Goal: Task Accomplishment & Management: Manage account settings

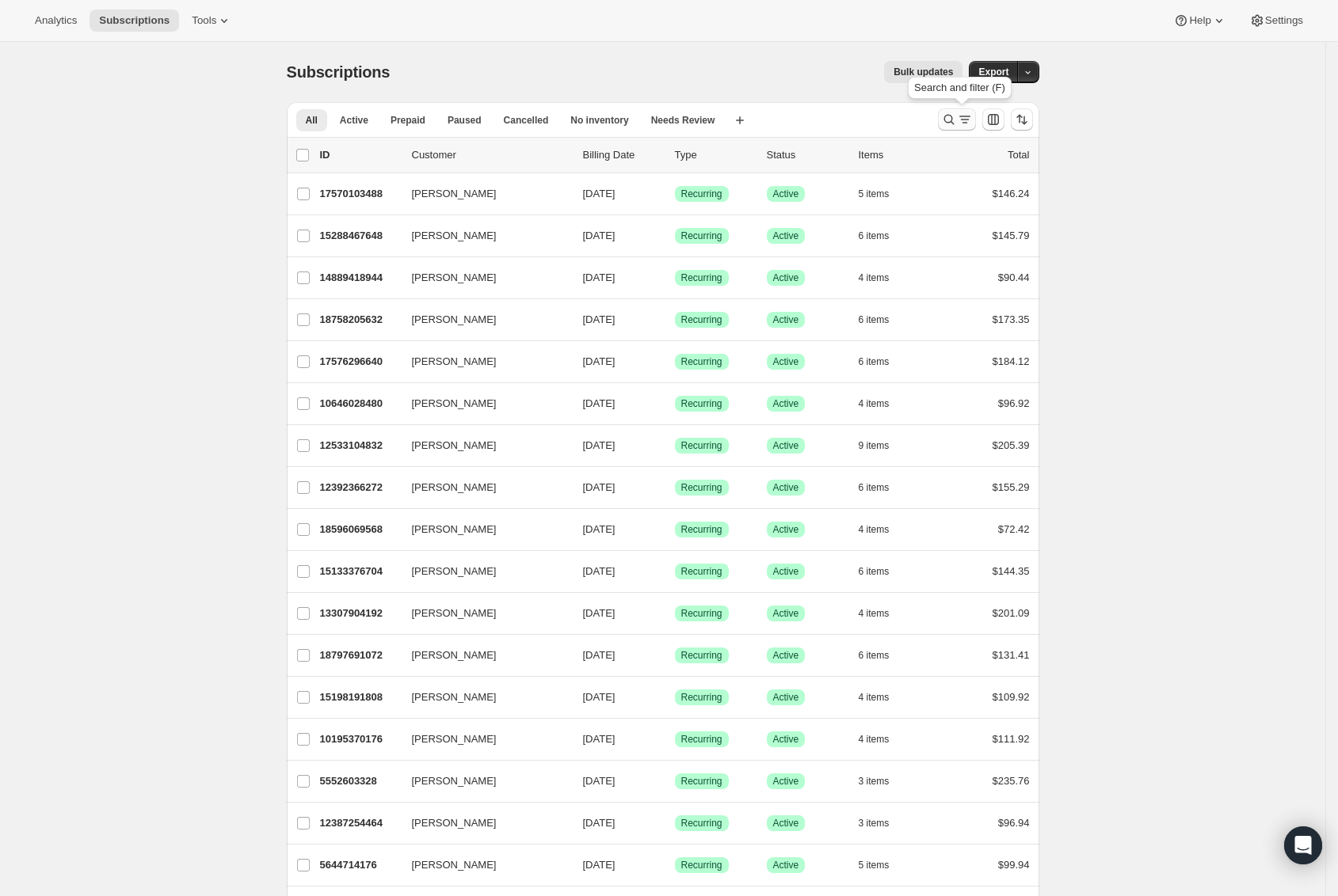
click at [955, 120] on icon "Search and filter results" at bounding box center [949, 120] width 16 height 16
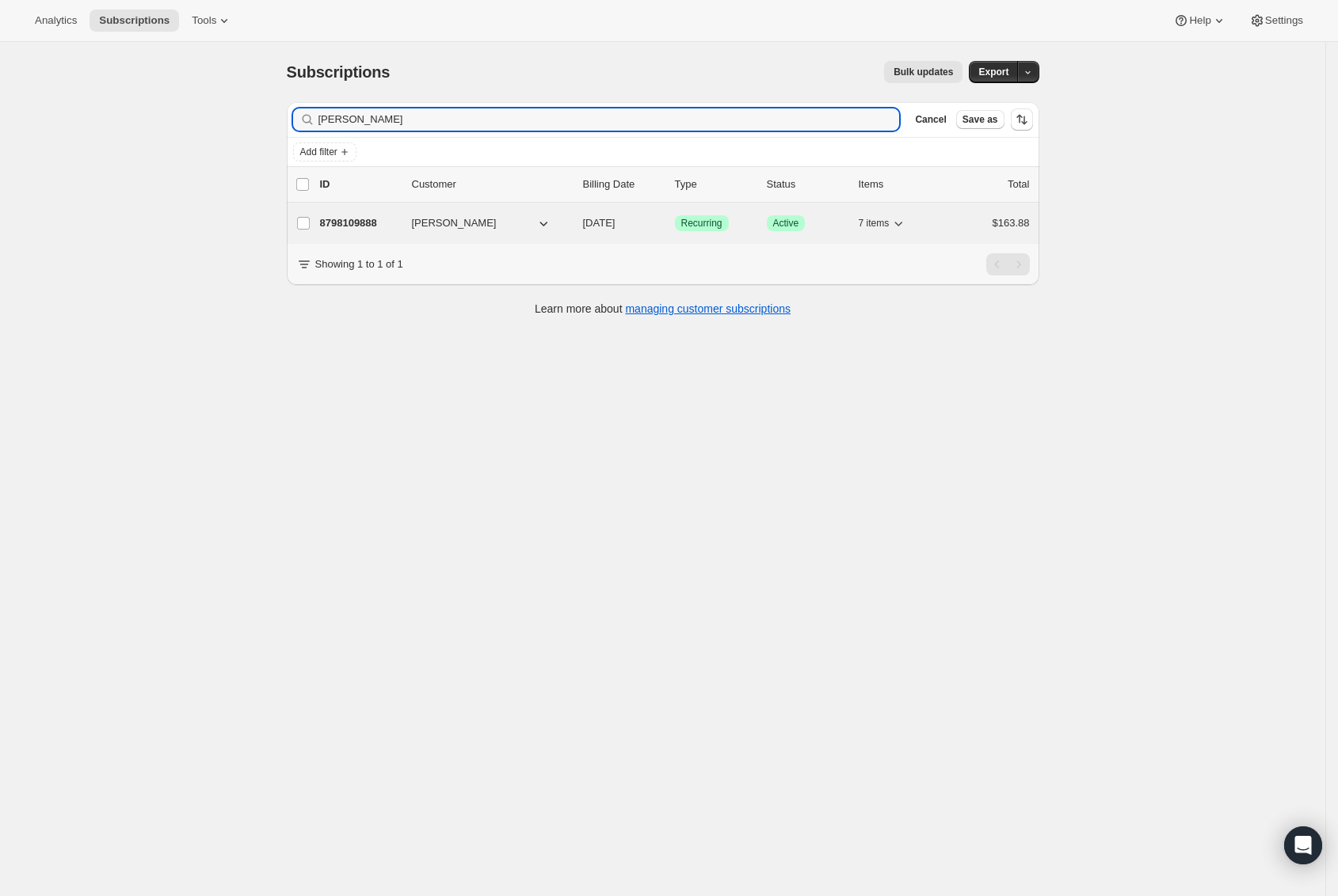
type input "[PERSON_NAME]"
click at [393, 222] on p "8798109888" at bounding box center [359, 224] width 79 height 16
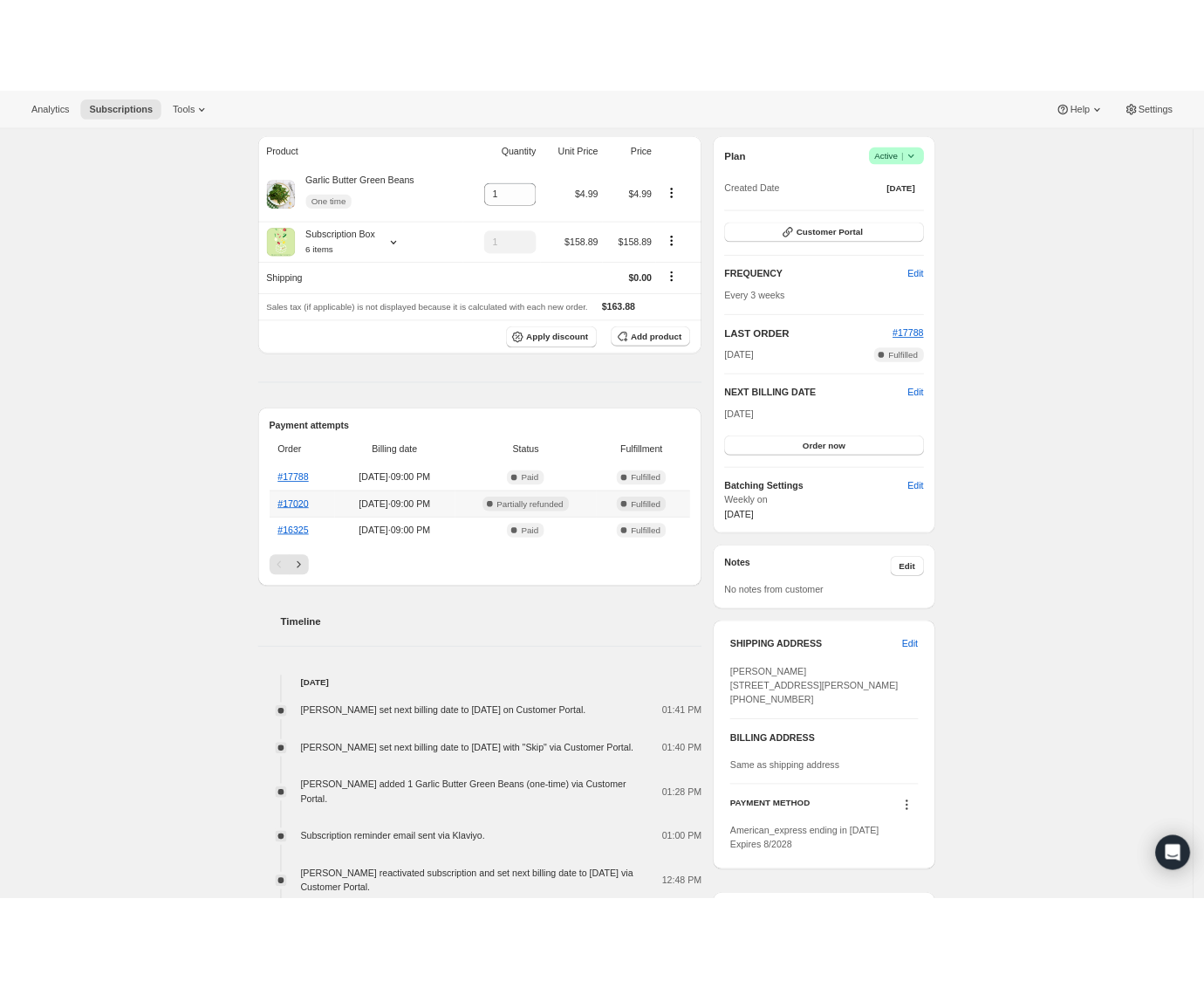
scroll to position [155, 0]
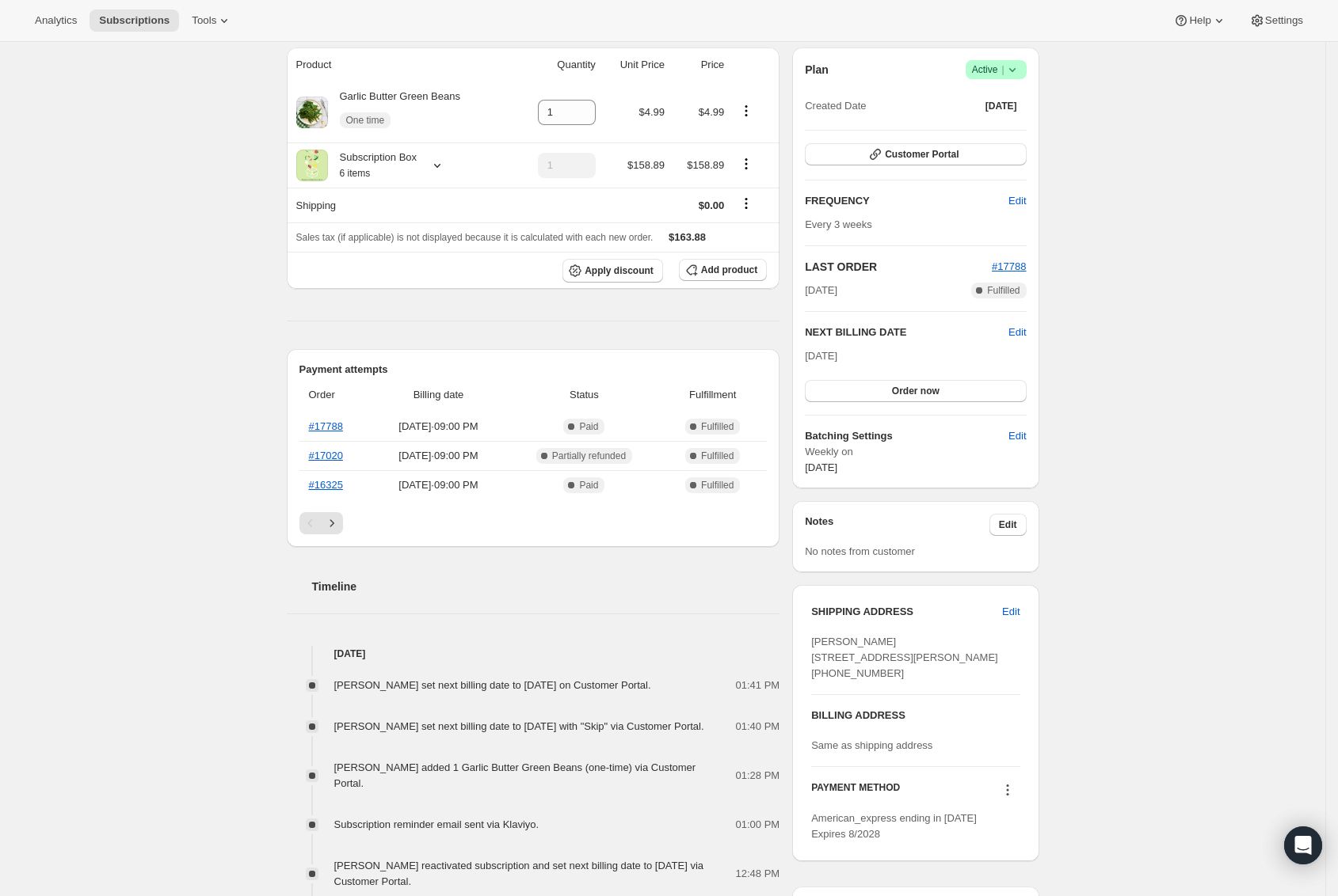
click at [889, 660] on span "[PERSON_NAME] [STREET_ADDRESS][PERSON_NAME] [PHONE_NUMBER]" at bounding box center [905, 657] width 187 height 44
copy span "[STREET_ADDRESS][PERSON_NAME]"
click at [445, 166] on icon at bounding box center [437, 166] width 16 height 16
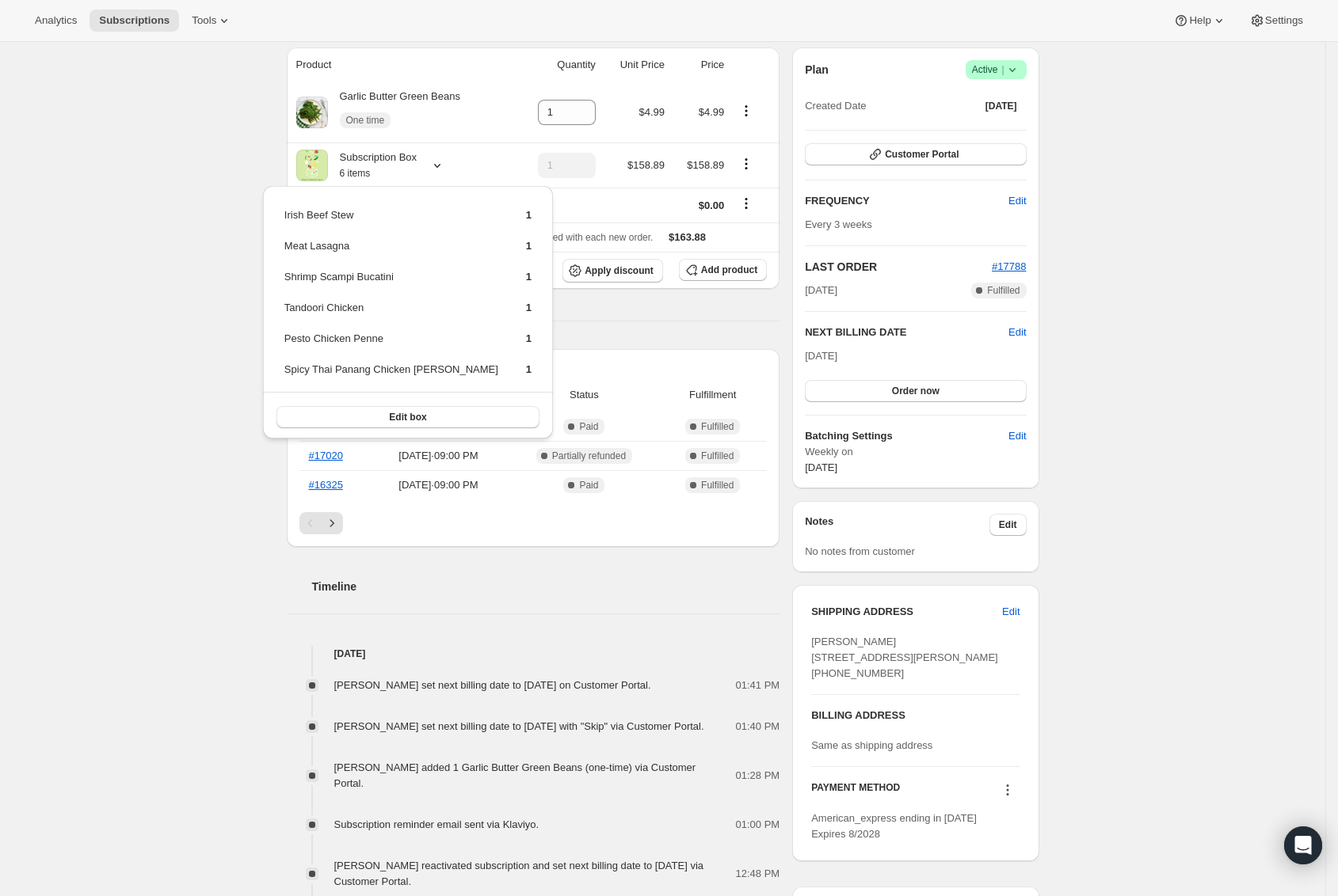
click at [1134, 573] on div "Subscription #8798109888. This page is ready Subscription #8798109888 Success R…" at bounding box center [662, 717] width 1325 height 1632
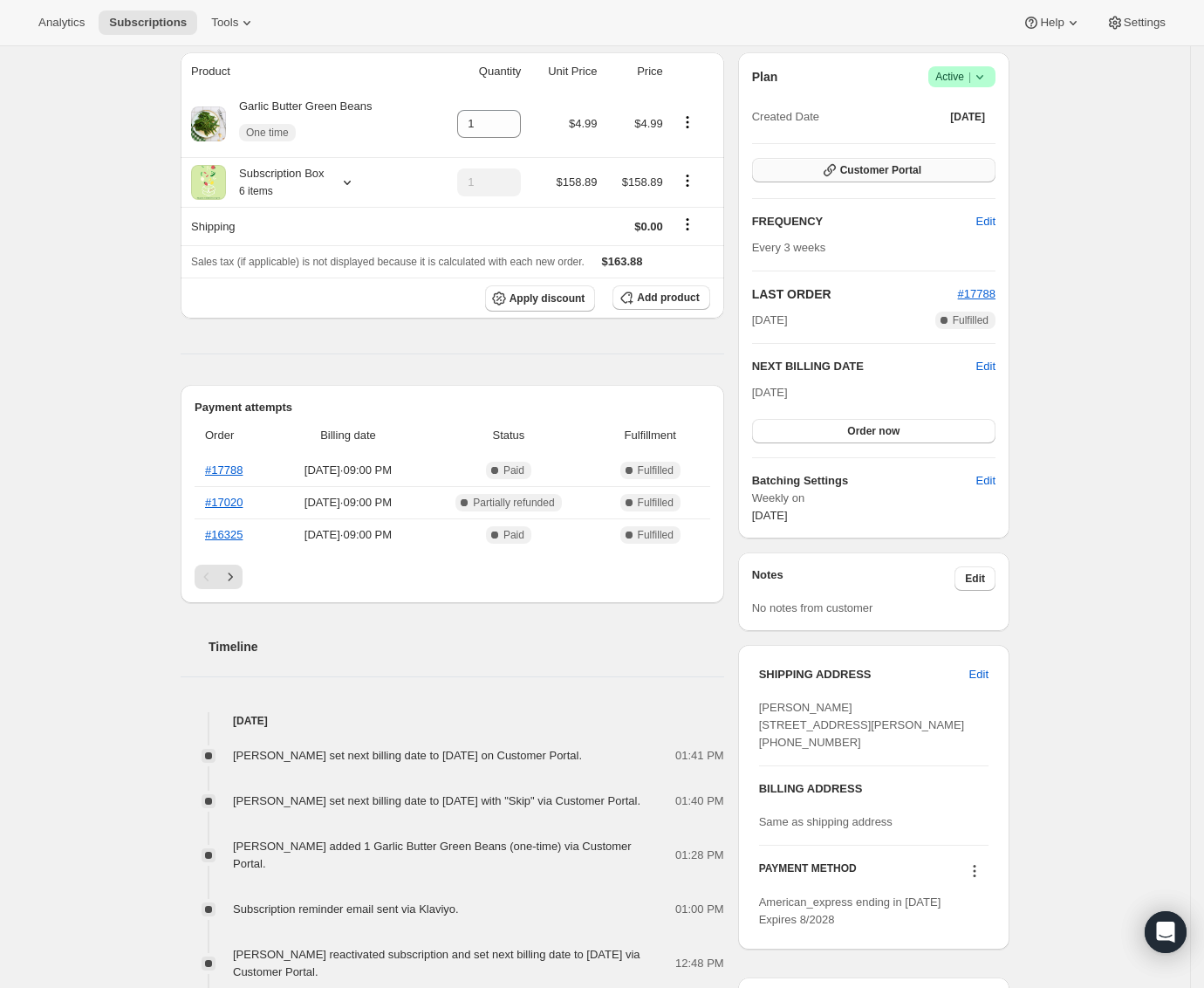
click at [933, 178] on button "Customer Portal" at bounding box center [873, 170] width 244 height 25
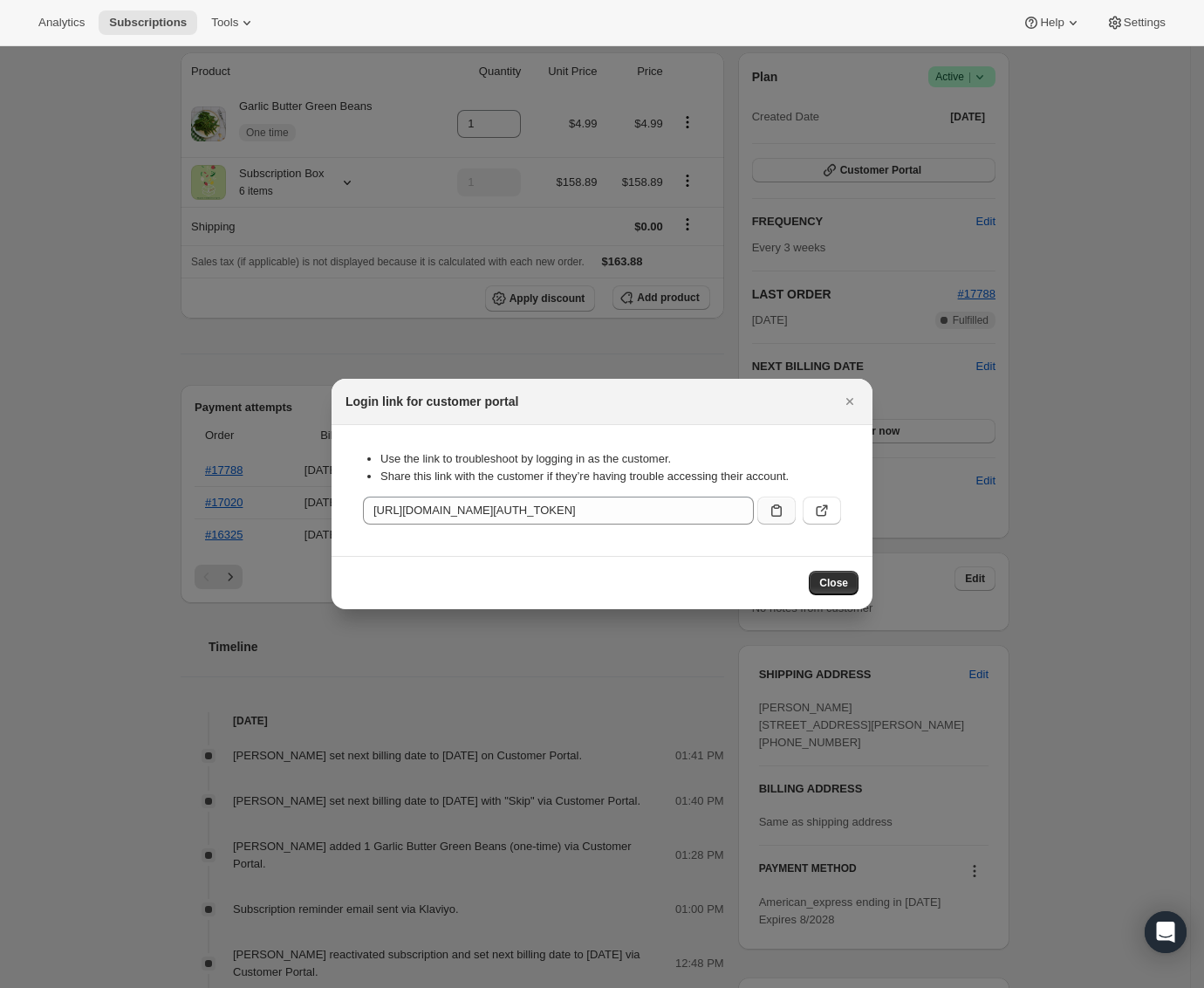
click at [781, 497] on button ":rc7:" at bounding box center [777, 510] width 38 height 28
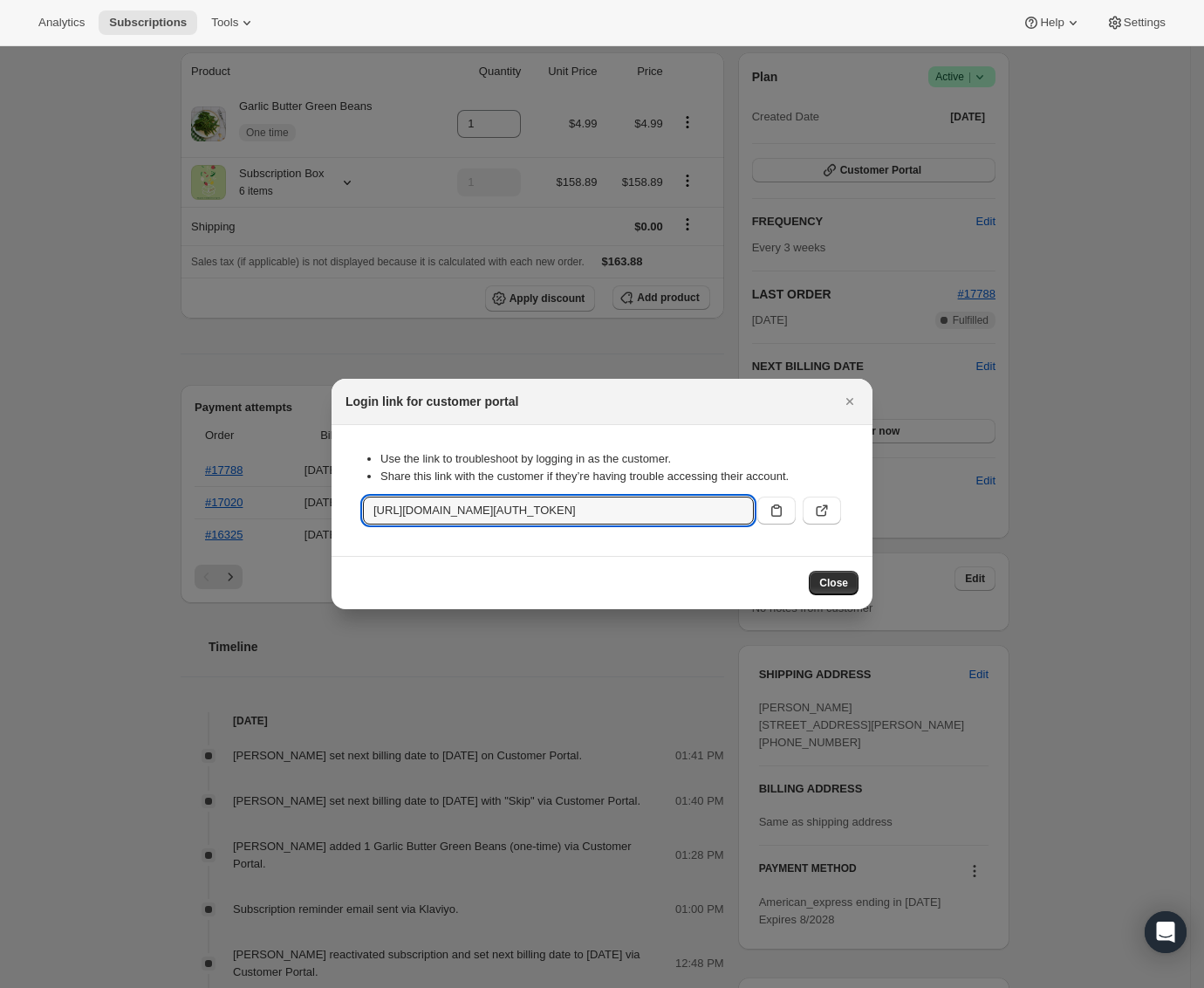
drag, startPoint x: 848, startPoint y: 396, endPoint x: 802, endPoint y: 381, distance: 48.4
click at [848, 396] on icon "Close" at bounding box center [850, 402] width 18 height 18
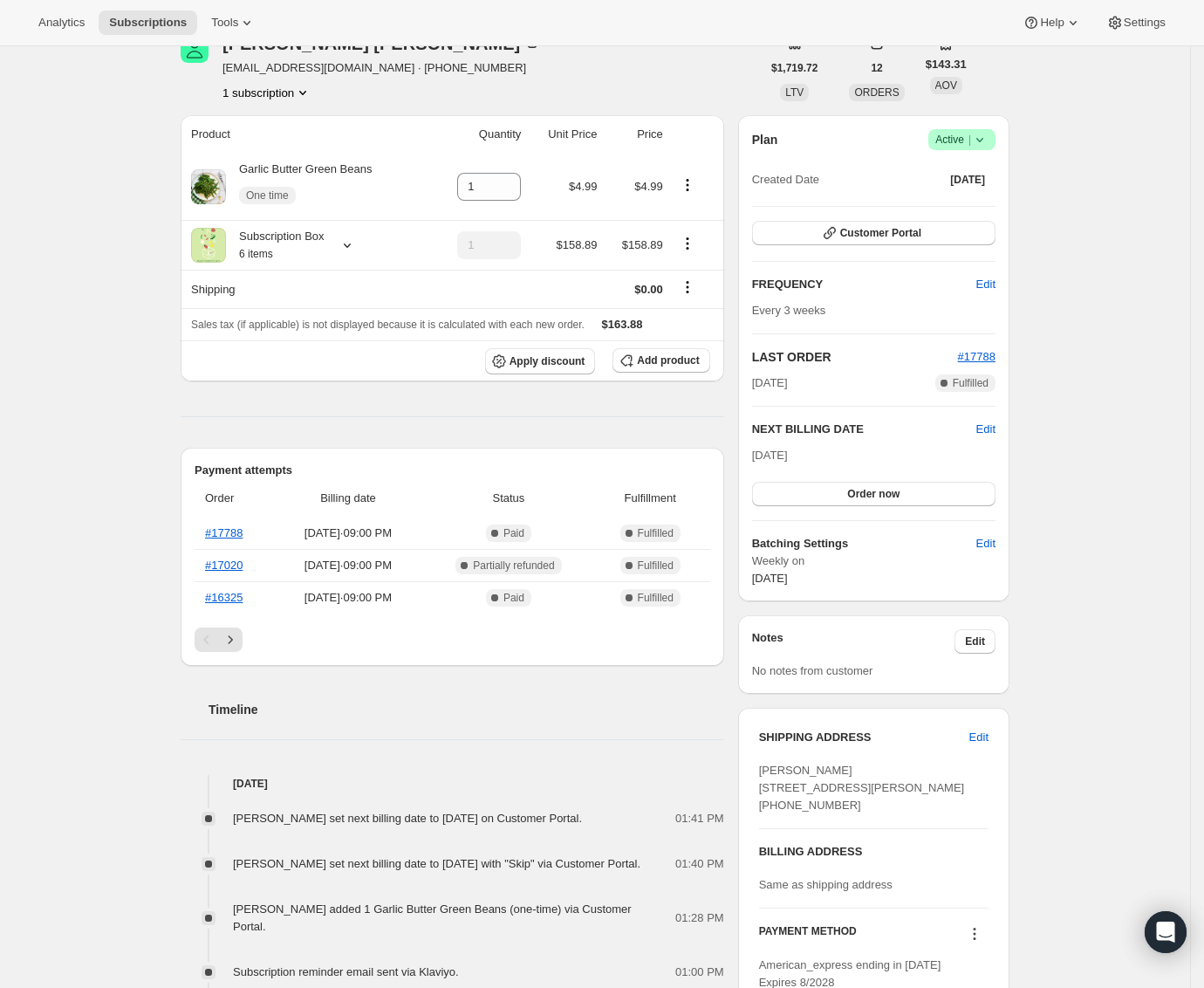
scroll to position [0, 0]
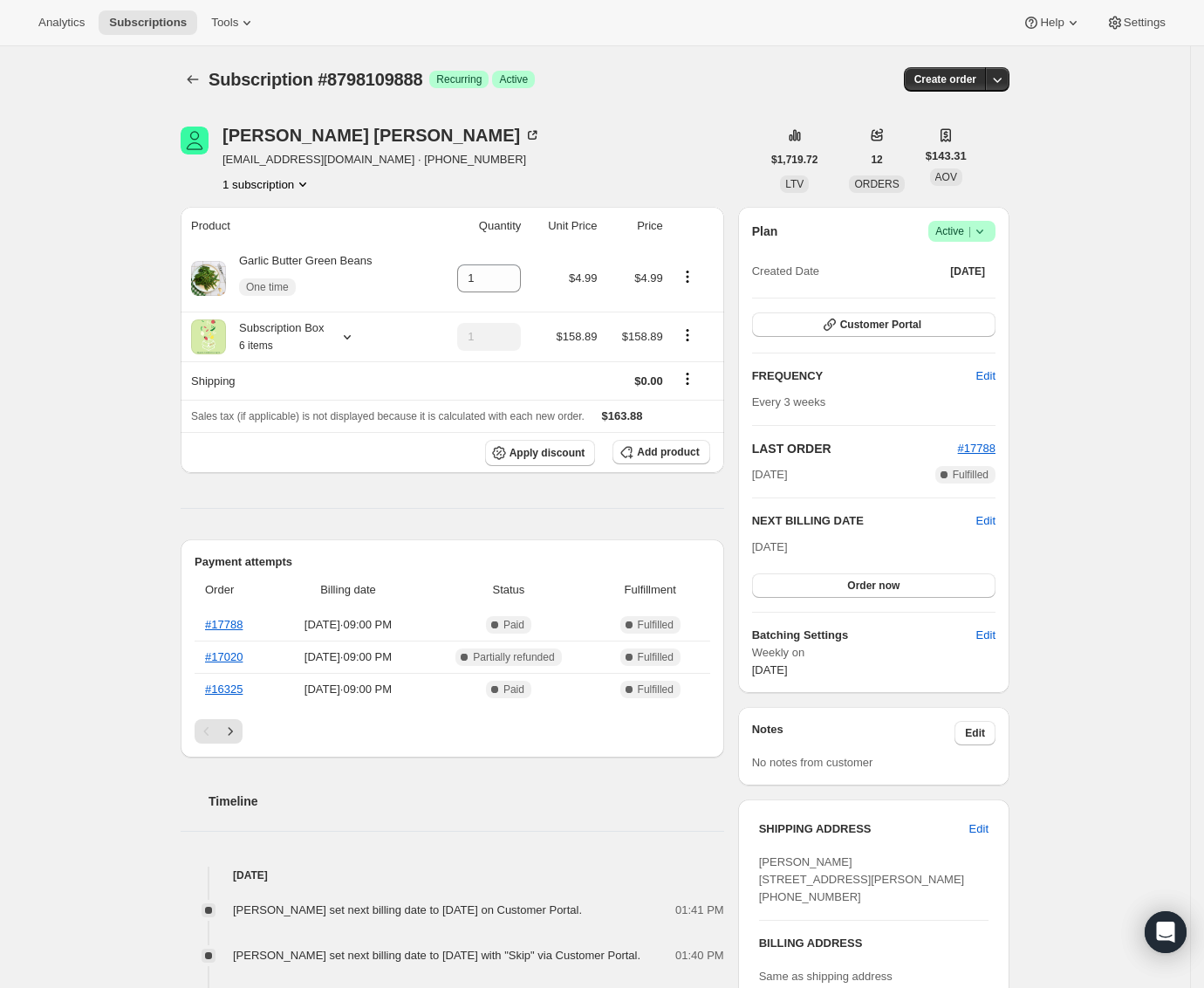
click at [414, 83] on span "Subscription #8798109888" at bounding box center [315, 79] width 214 height 19
copy span "Subscription #8798109888"
click at [201, 74] on icon "Subscriptions" at bounding box center [193, 80] width 18 height 18
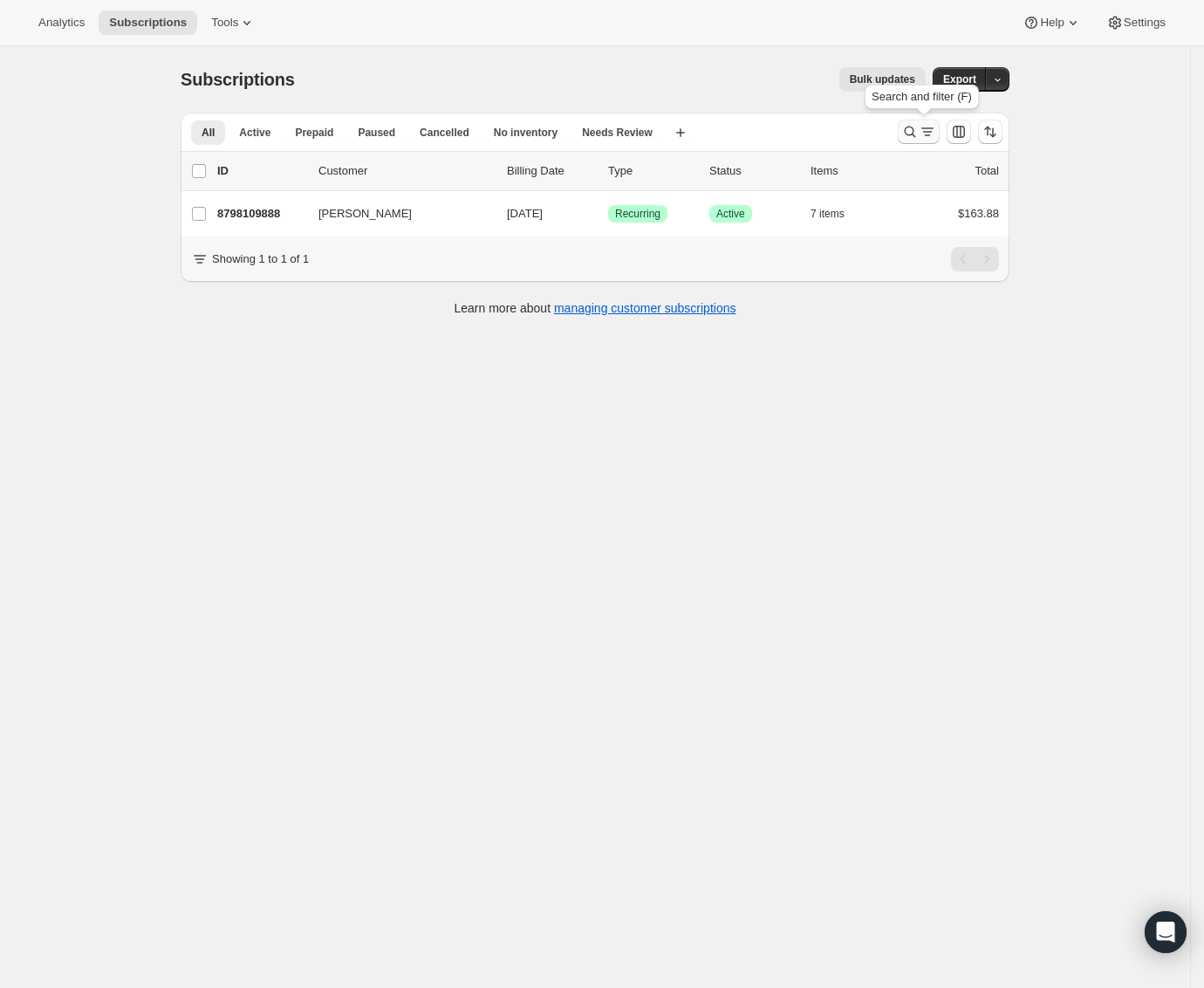
click at [909, 129] on icon "Search and filter results" at bounding box center [910, 132] width 18 height 18
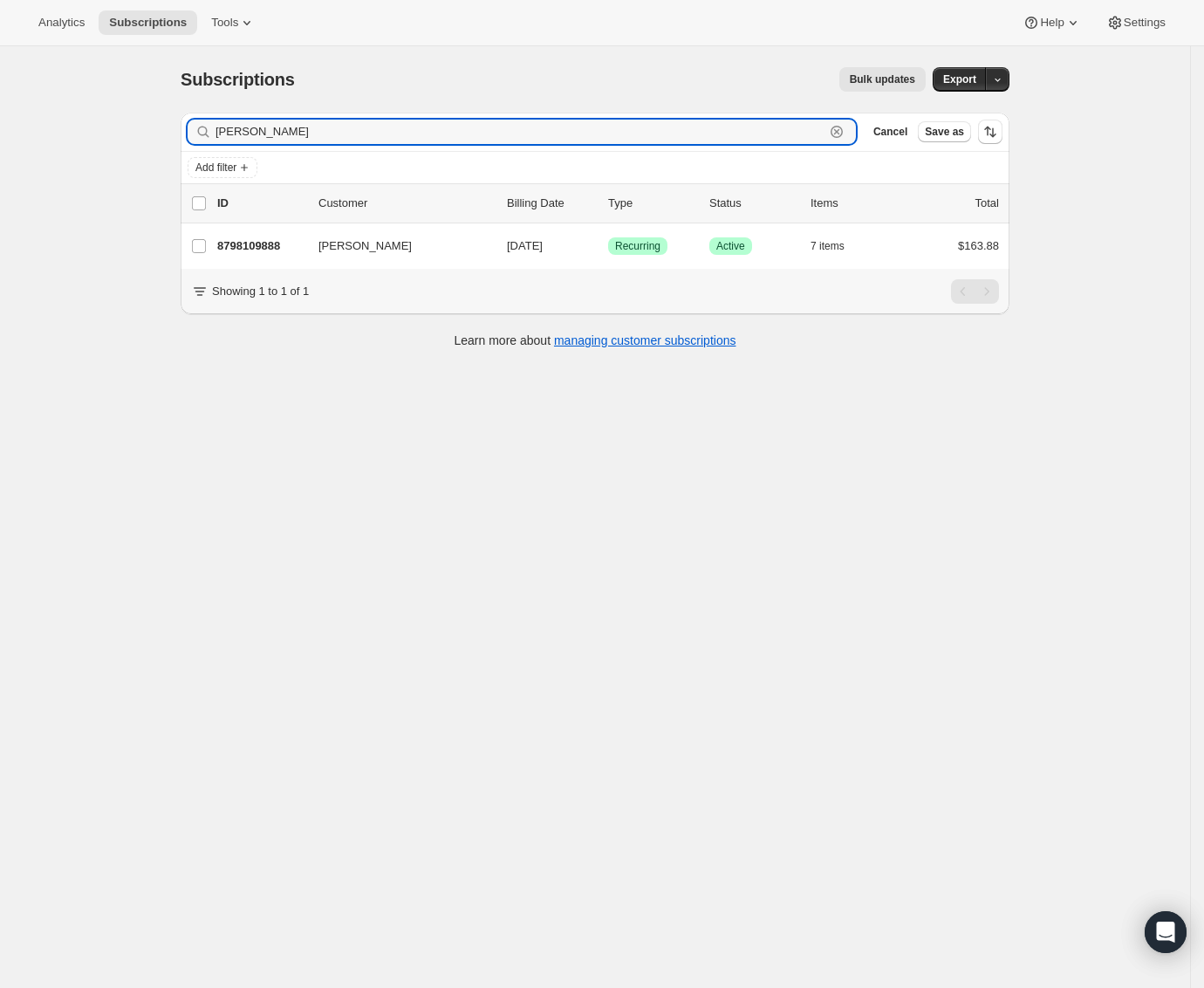
click at [843, 133] on icon "button" at bounding box center [837, 131] width 12 height 12
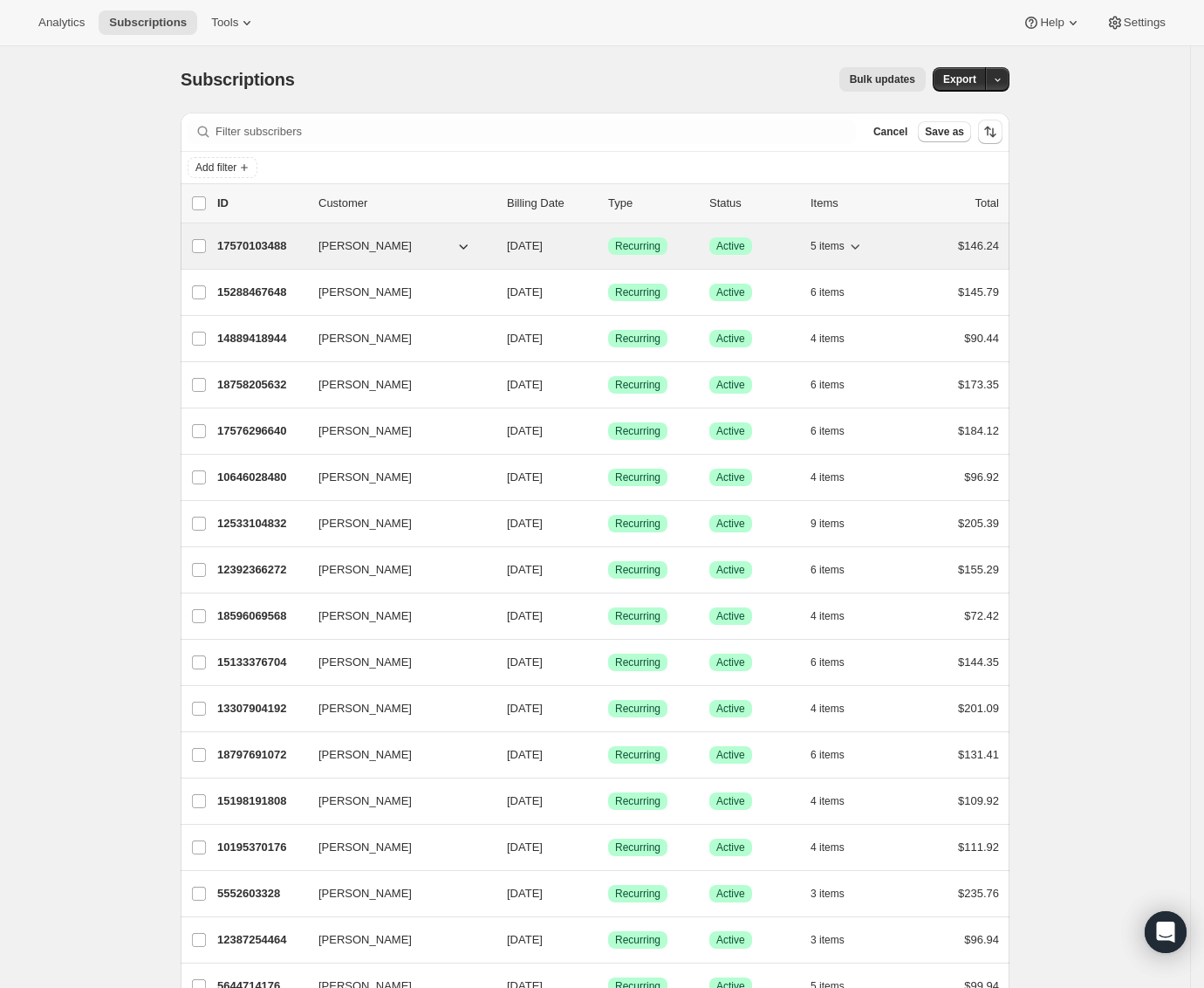
click at [267, 253] on p "17570103488" at bounding box center [261, 247] width 87 height 18
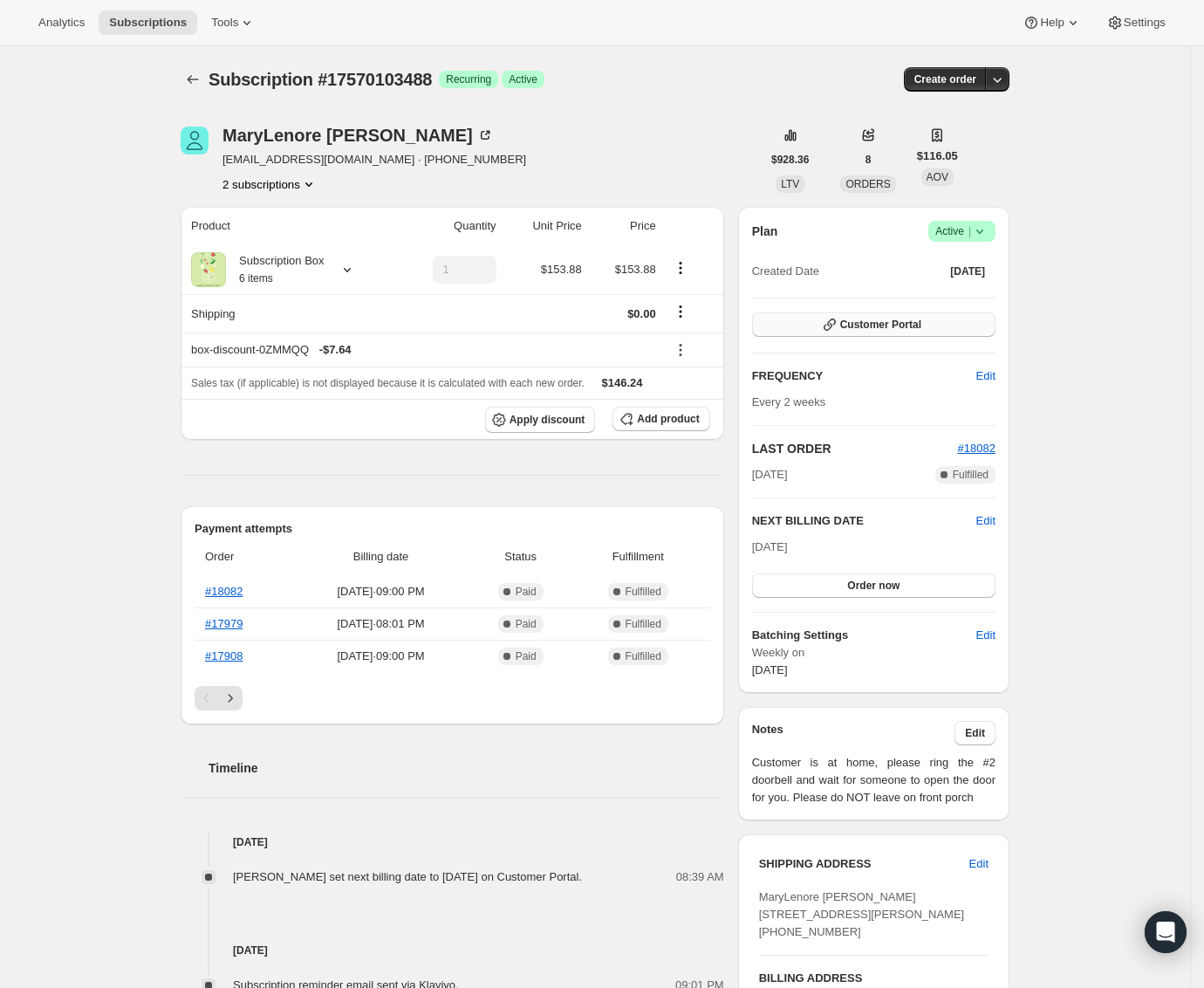
click at [963, 328] on button "Customer Portal" at bounding box center [873, 325] width 244 height 25
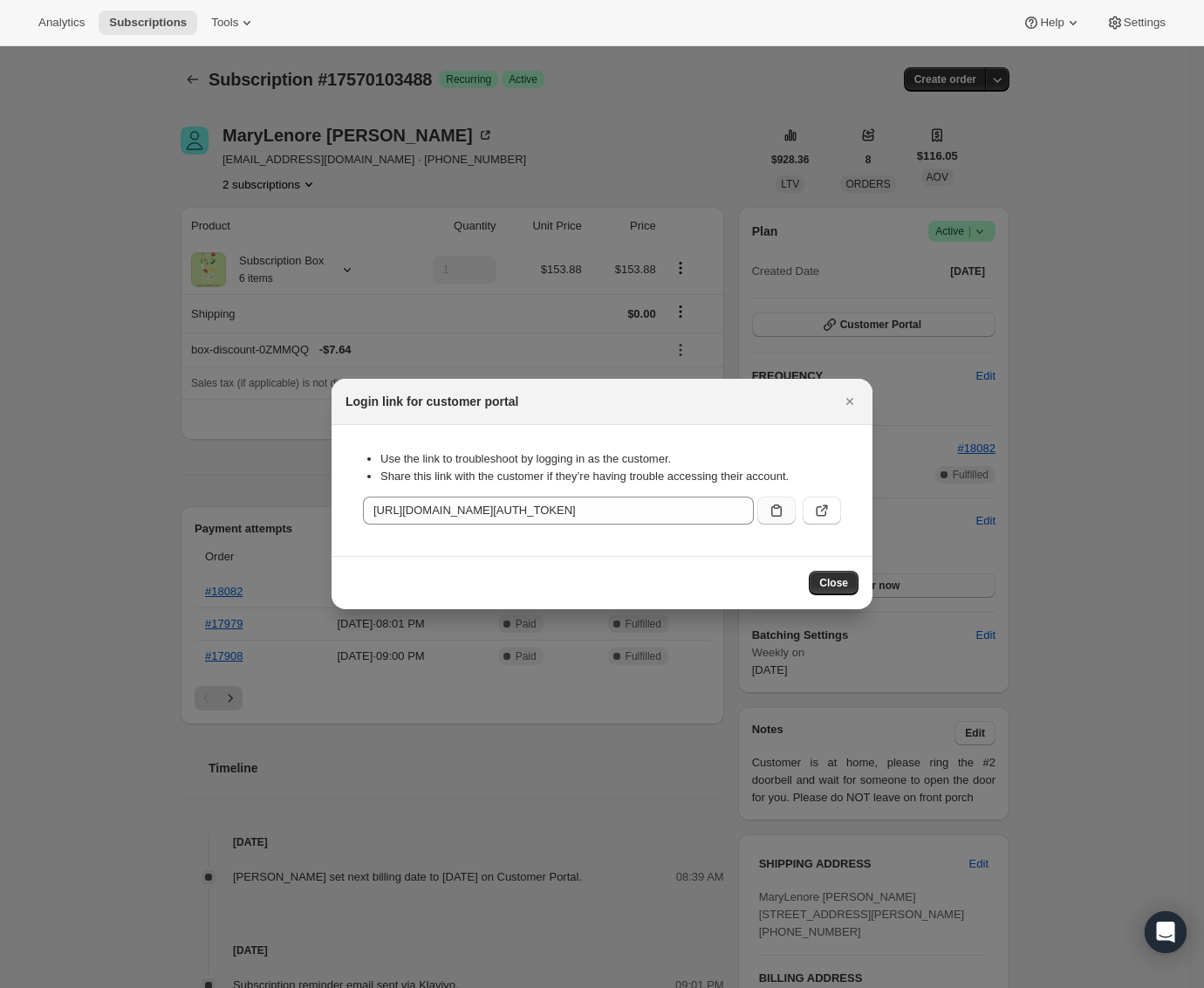
click at [765, 508] on button ":rq9:" at bounding box center [777, 510] width 38 height 28
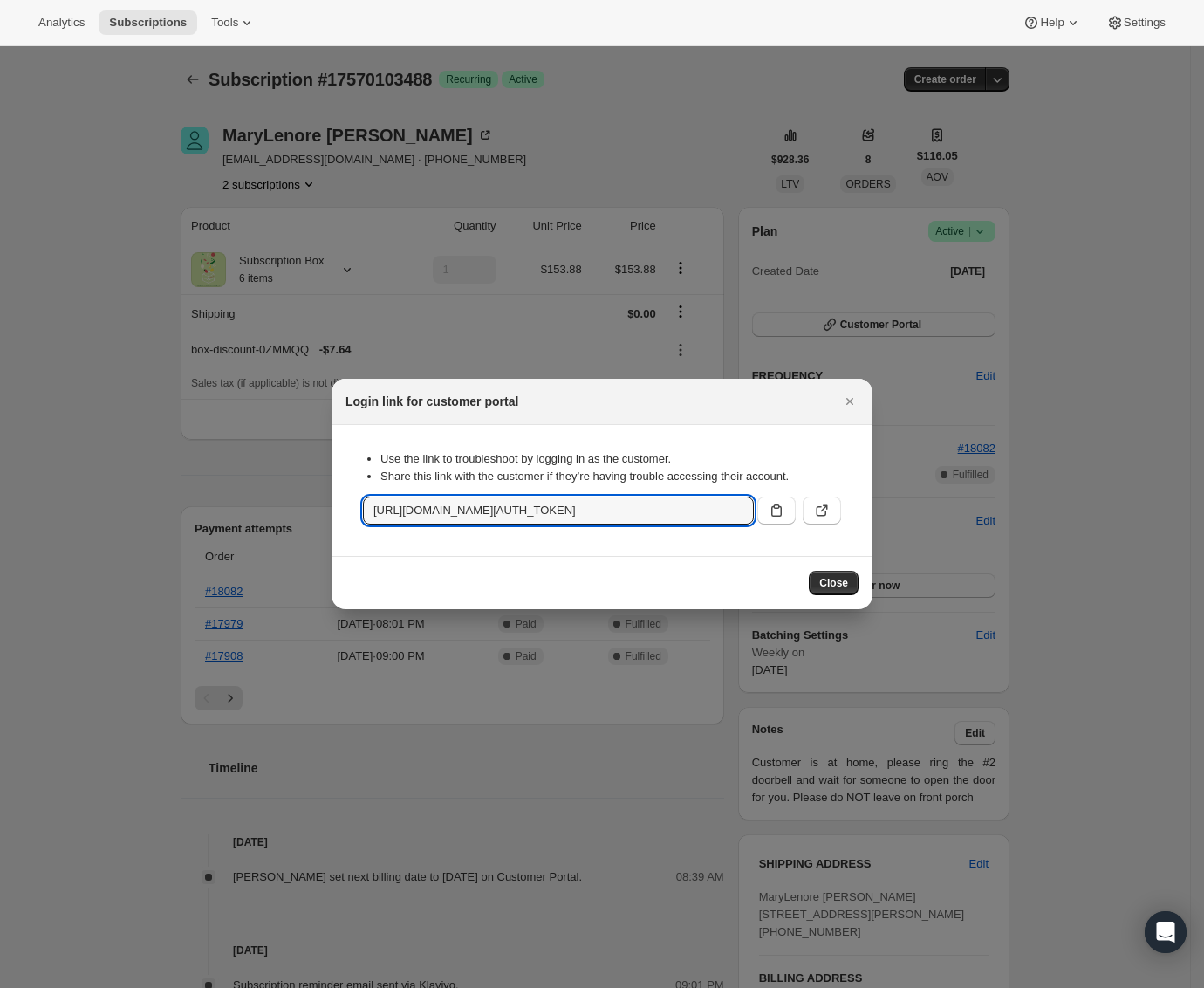
drag, startPoint x: 847, startPoint y: 395, endPoint x: 815, endPoint y: 359, distance: 48.2
click at [847, 395] on icon "Close" at bounding box center [850, 402] width 18 height 18
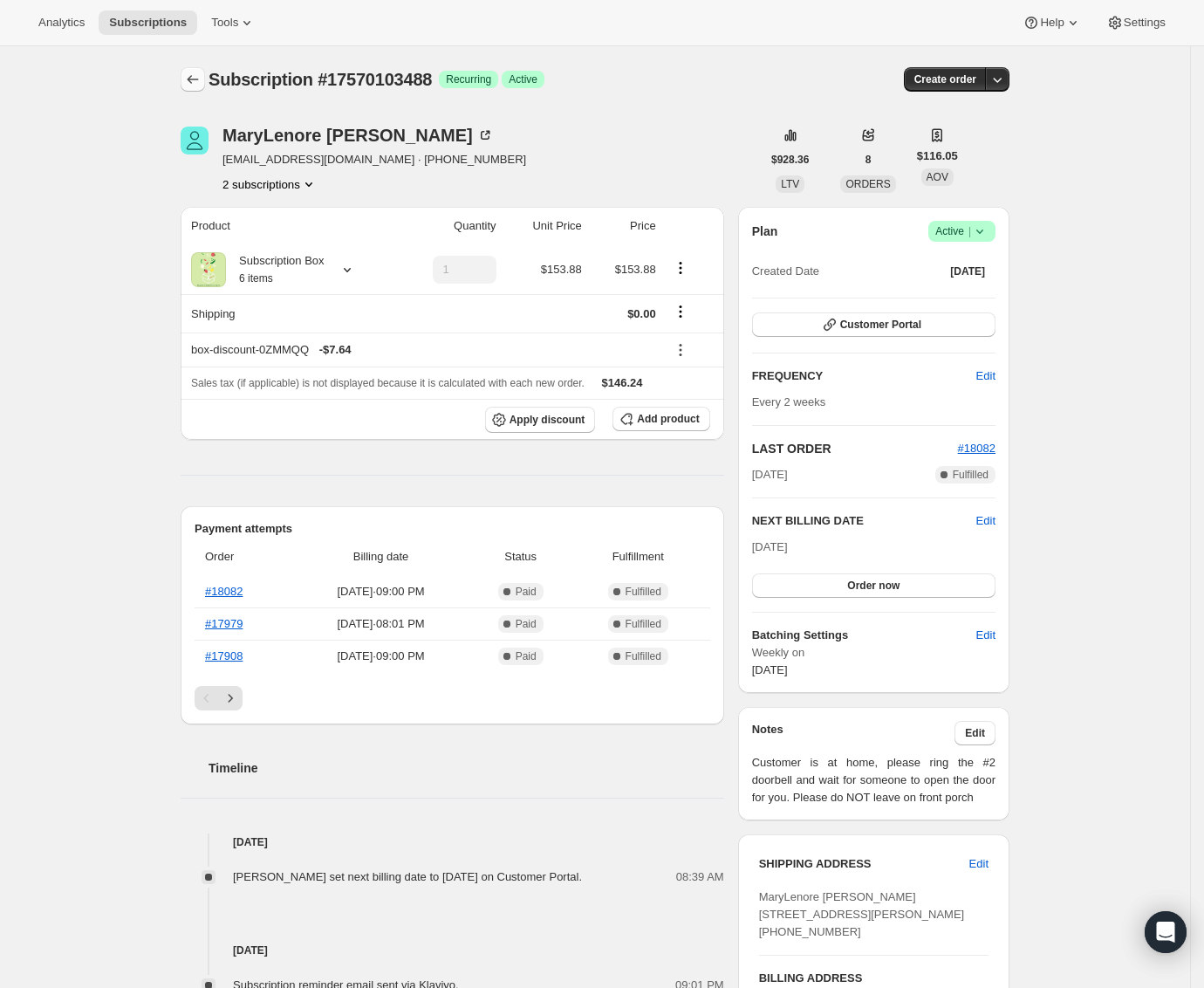
click at [201, 82] on icon "Subscriptions" at bounding box center [193, 80] width 18 height 18
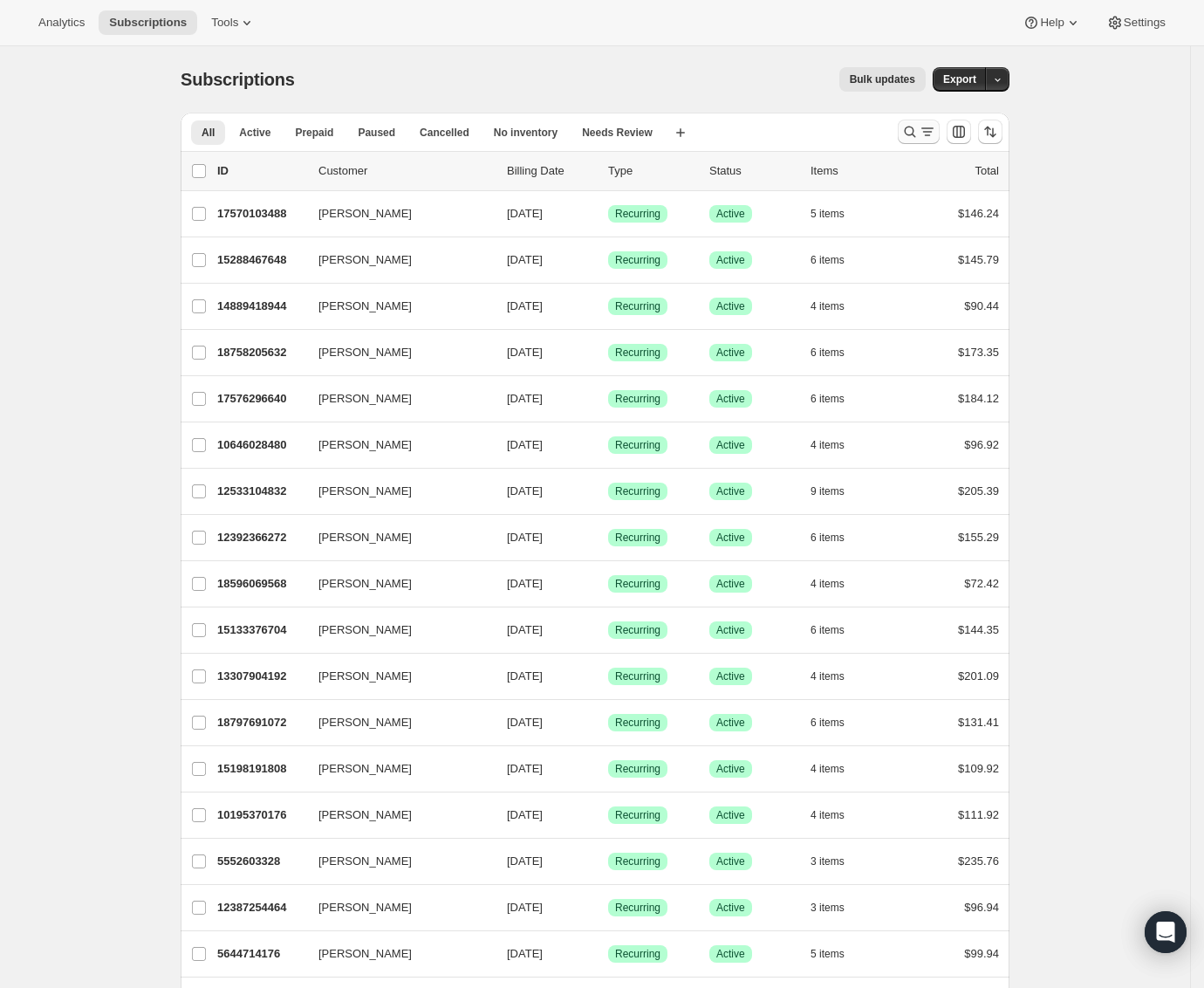
click at [916, 132] on icon "Search and filter results" at bounding box center [910, 132] width 18 height 18
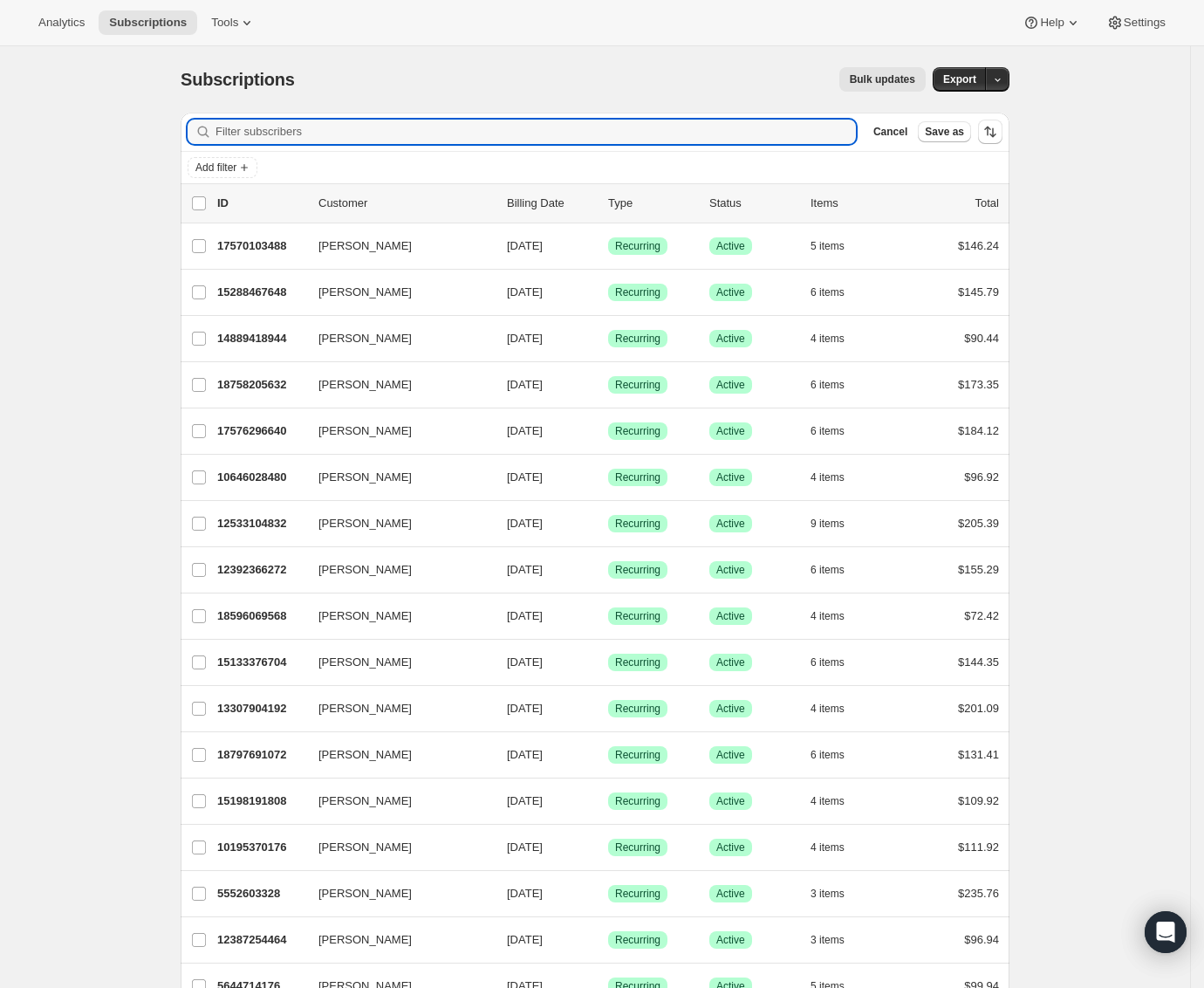
paste input "[PERSON_NAME][EMAIL_ADDRESS][PERSON_NAME][DOMAIN_NAME]"
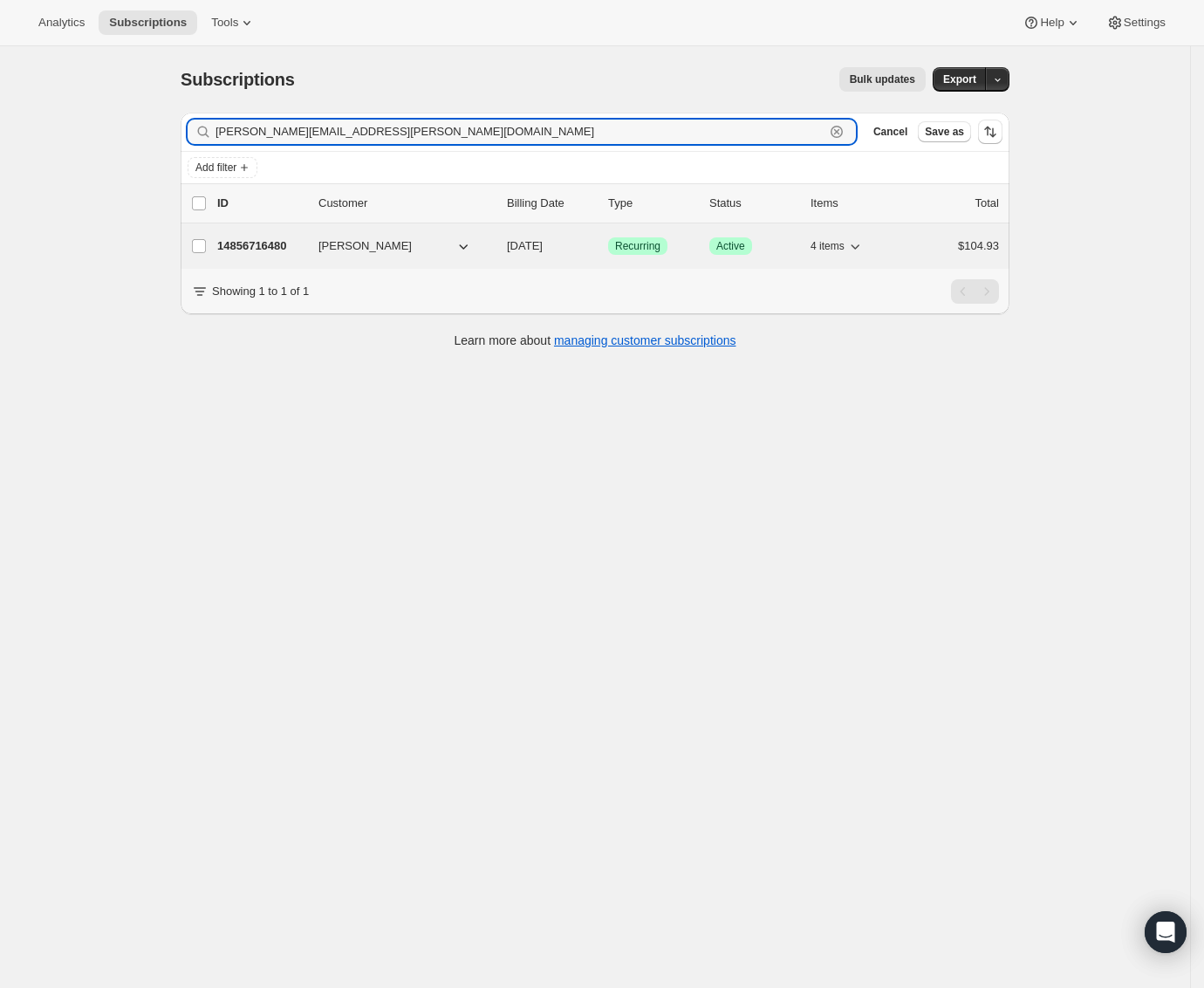
type input "[PERSON_NAME][EMAIL_ADDRESS][PERSON_NAME][DOMAIN_NAME]"
click at [305, 254] on p "14856716480" at bounding box center [261, 247] width 87 height 18
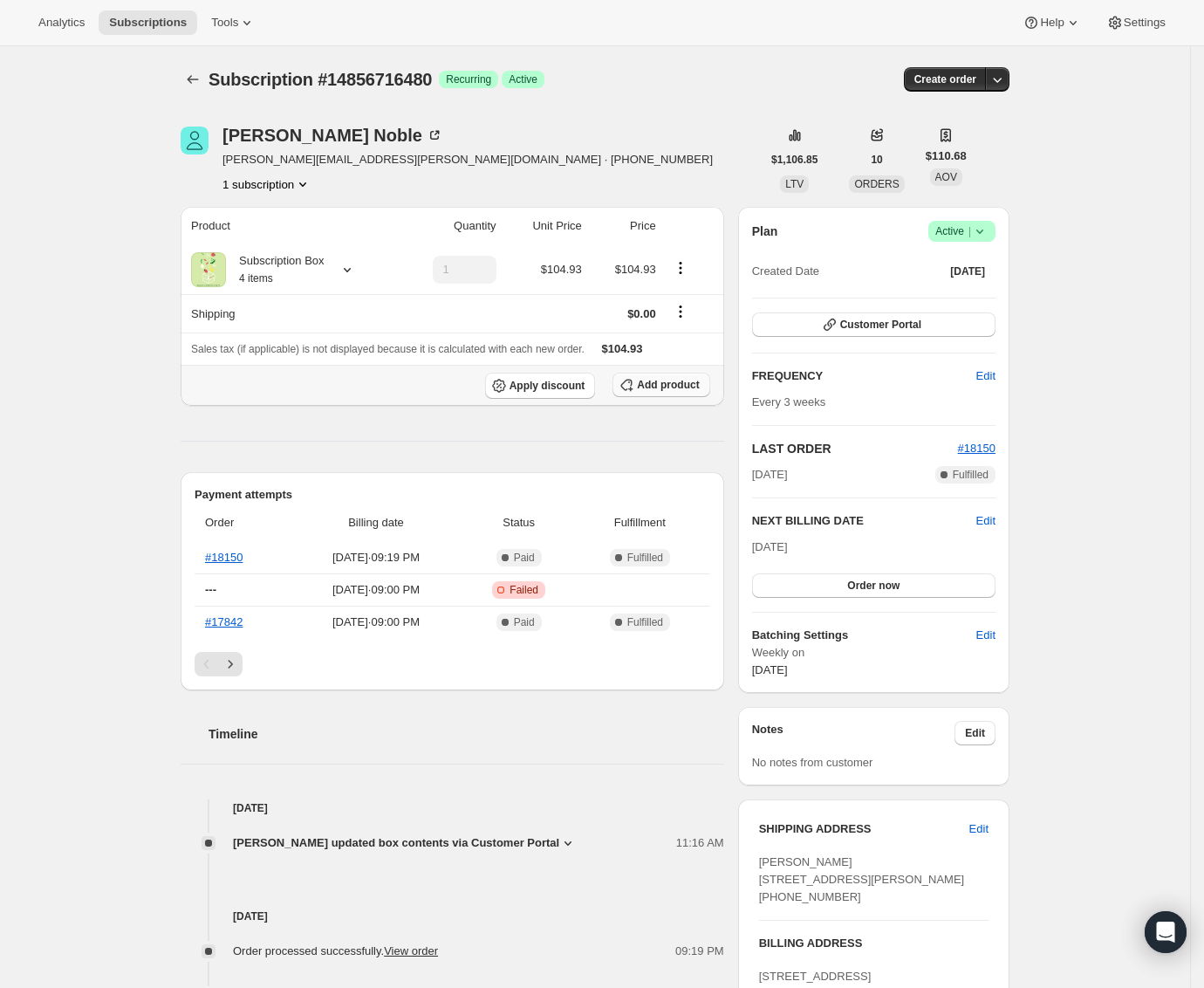
click at [667, 385] on span "Add product" at bounding box center [668, 385] width 62 height 14
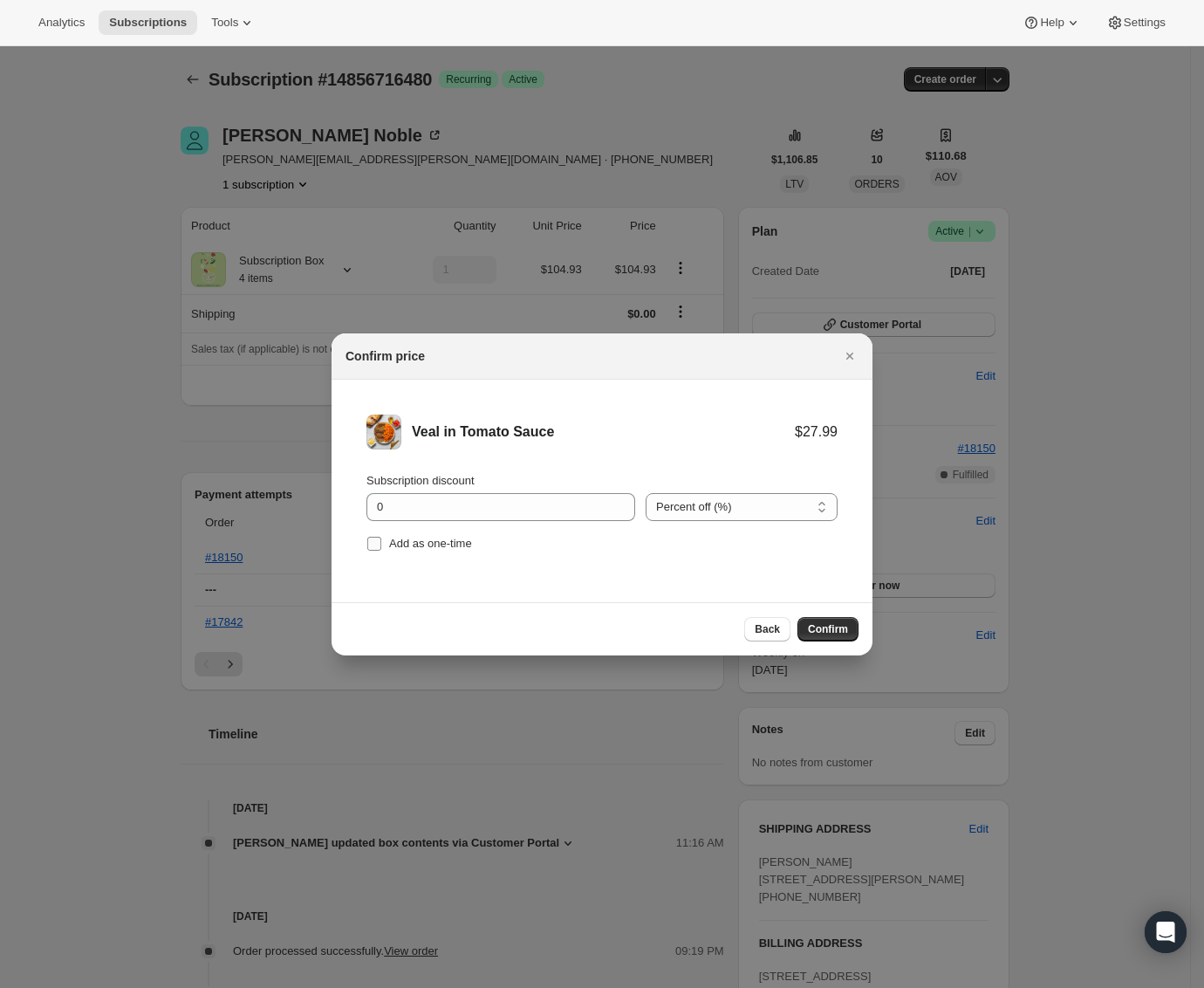
click at [414, 537] on span "Add as one-time" at bounding box center [430, 543] width 83 height 13
click at [381, 537] on input "Add as one-time" at bounding box center [374, 544] width 14 height 14
checkbox input "true"
click at [428, 508] on input "0" at bounding box center [488, 507] width 243 height 28
type input "4"
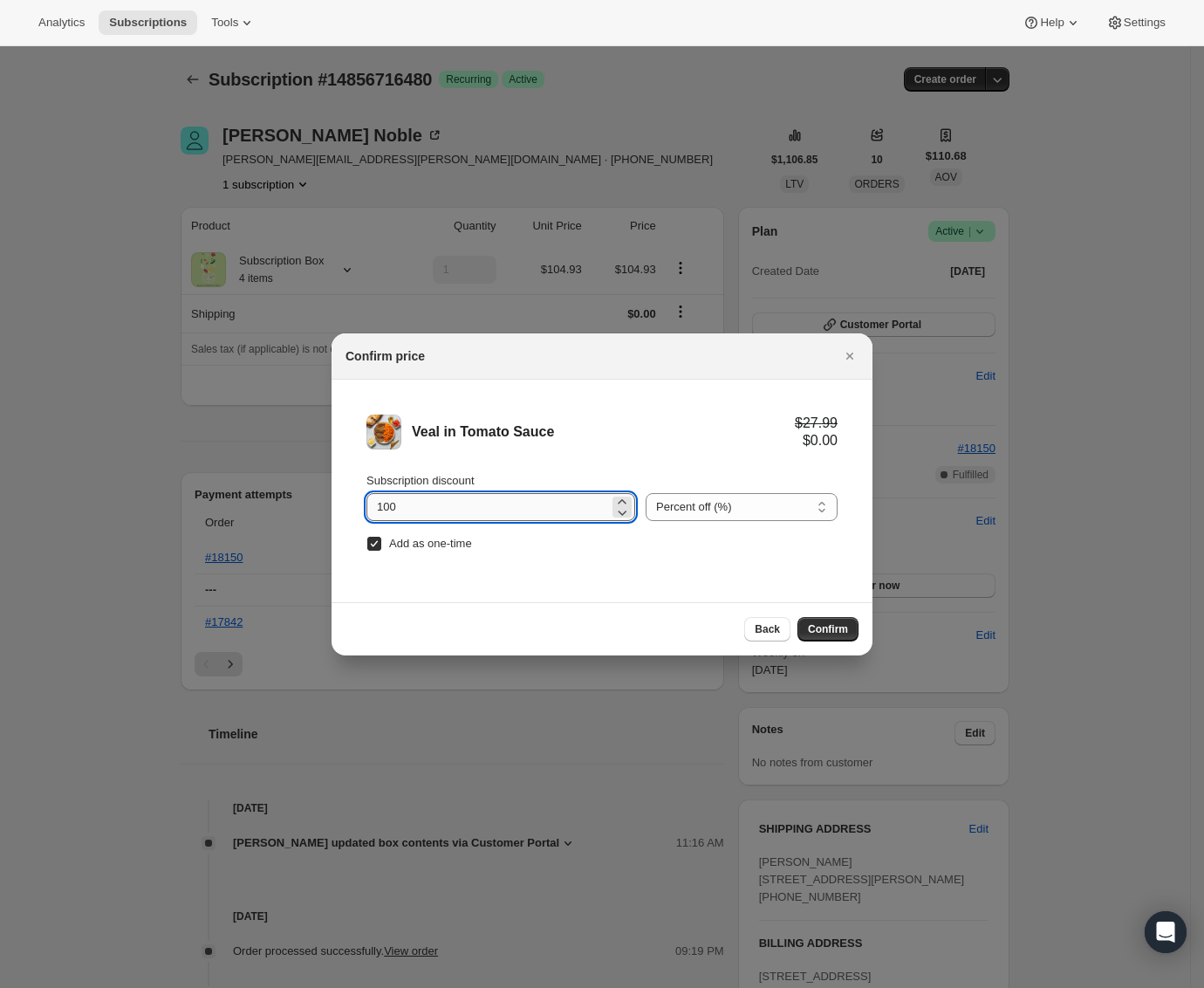
type input "100"
click at [848, 626] on span "Confirm" at bounding box center [828, 629] width 40 height 14
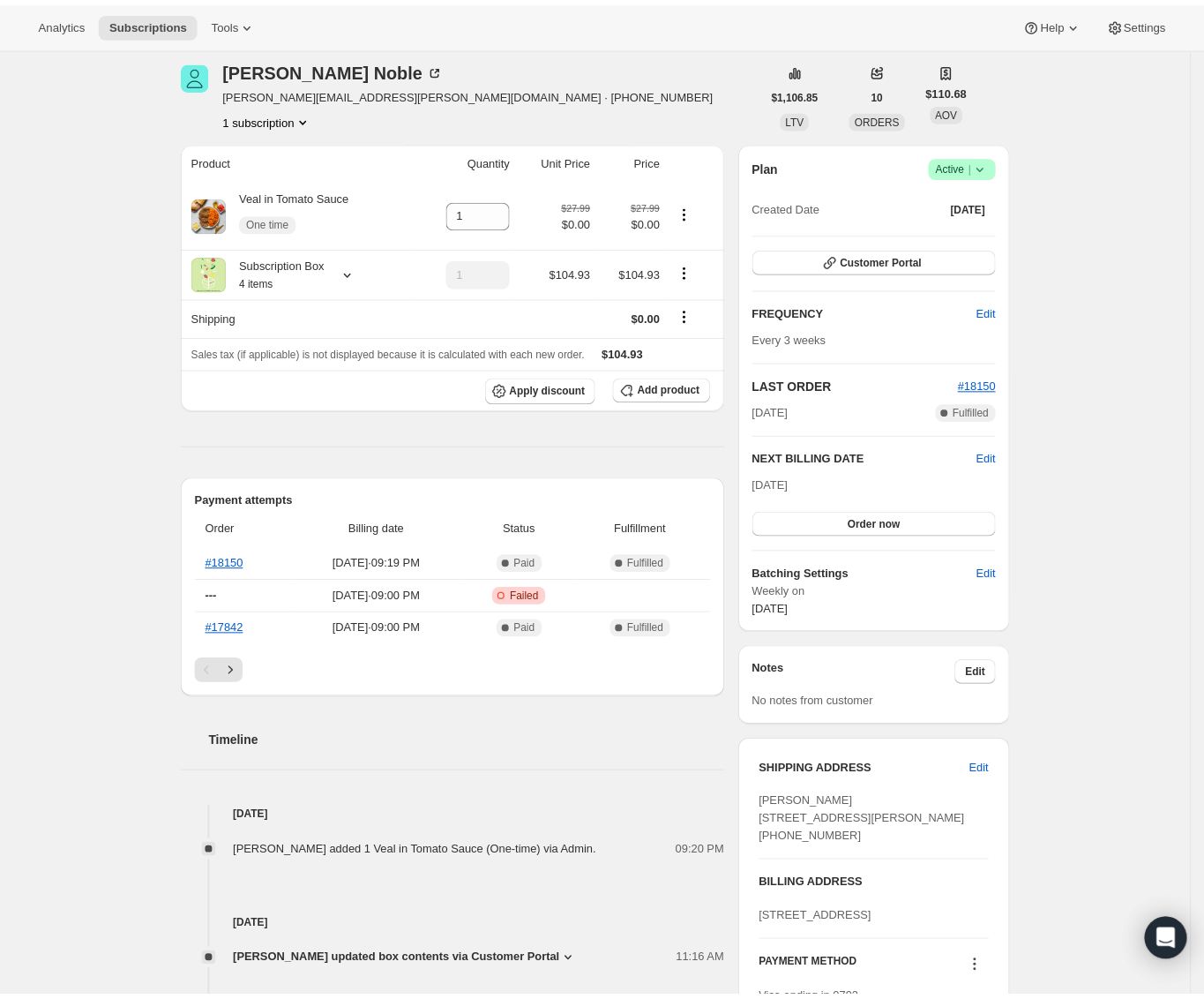
scroll to position [633, 0]
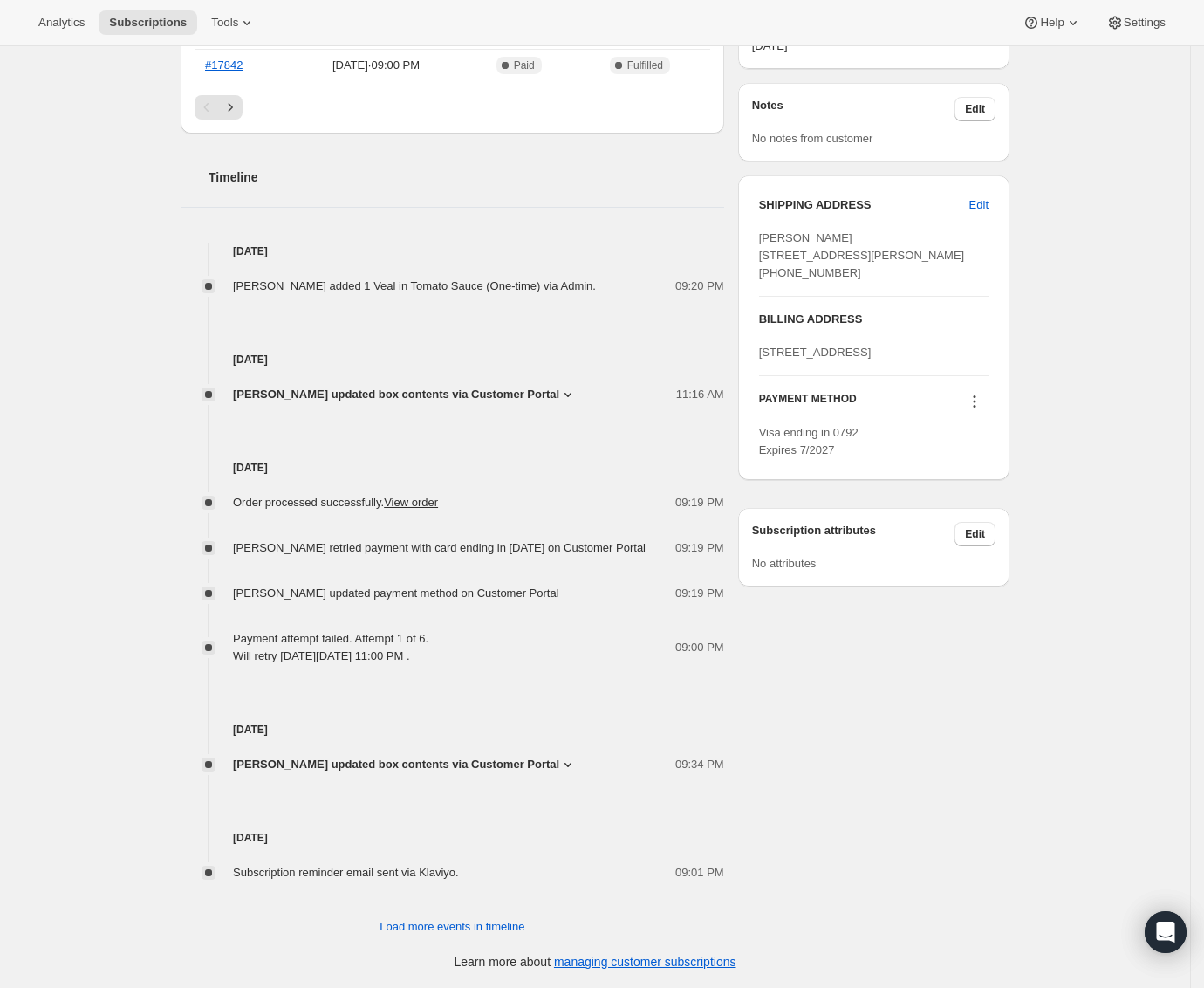
click at [796, 261] on span "[PERSON_NAME] [STREET_ADDRESS][PERSON_NAME] [PHONE_NUMBER]" at bounding box center [862, 255] width 206 height 48
copy span "[STREET_ADDRESS]"
click at [829, 244] on span "[PERSON_NAME] [STREET_ADDRESS][PERSON_NAME] [PHONE_NUMBER]" at bounding box center [862, 255] width 206 height 48
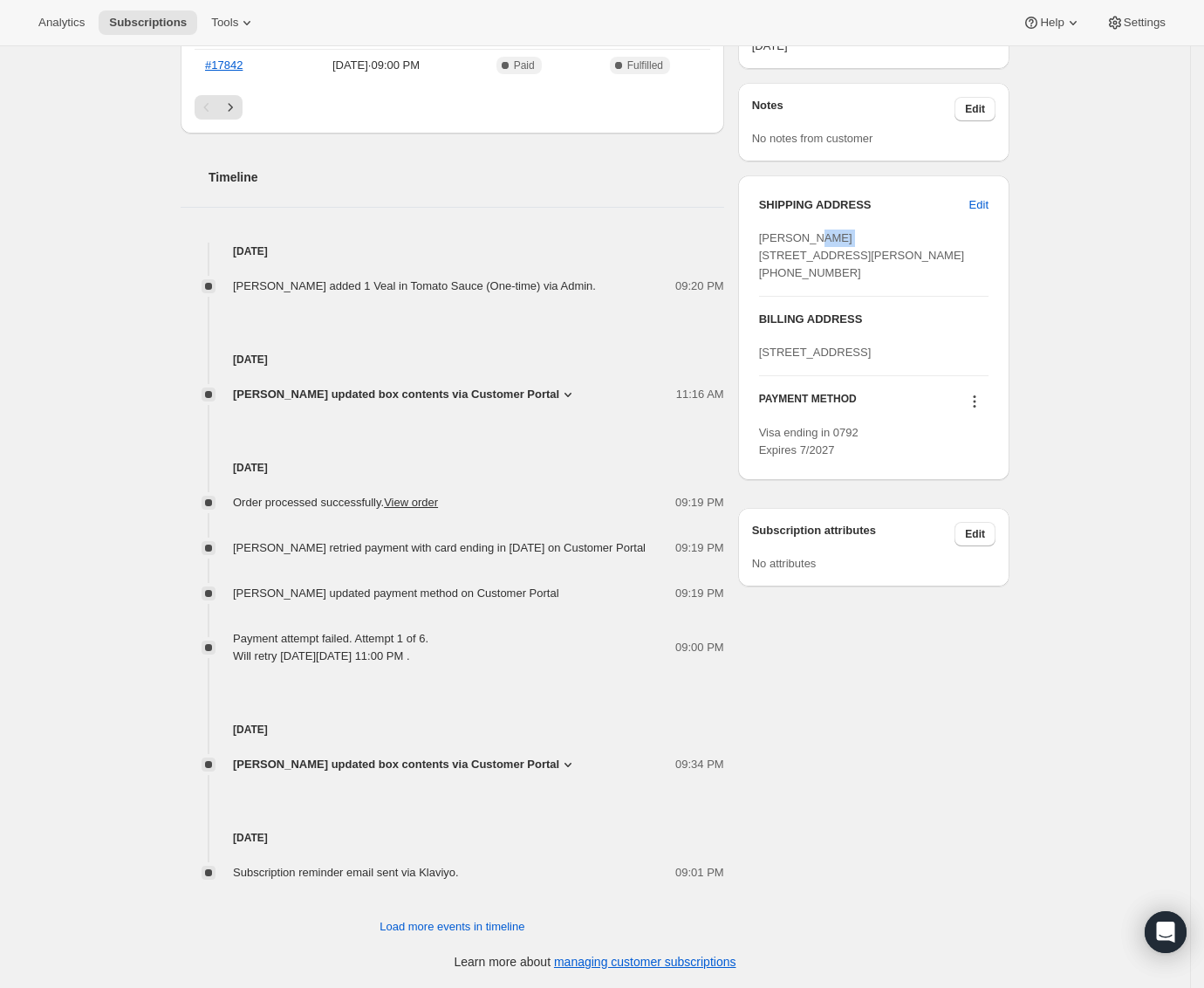
click at [829, 243] on span "[PERSON_NAME] [STREET_ADDRESS][PERSON_NAME] [PHONE_NUMBER]" at bounding box center [862, 255] width 206 height 48
click at [828, 239] on span "[PERSON_NAME] [STREET_ADDRESS][PERSON_NAME] [PHONE_NUMBER]" at bounding box center [862, 255] width 206 height 48
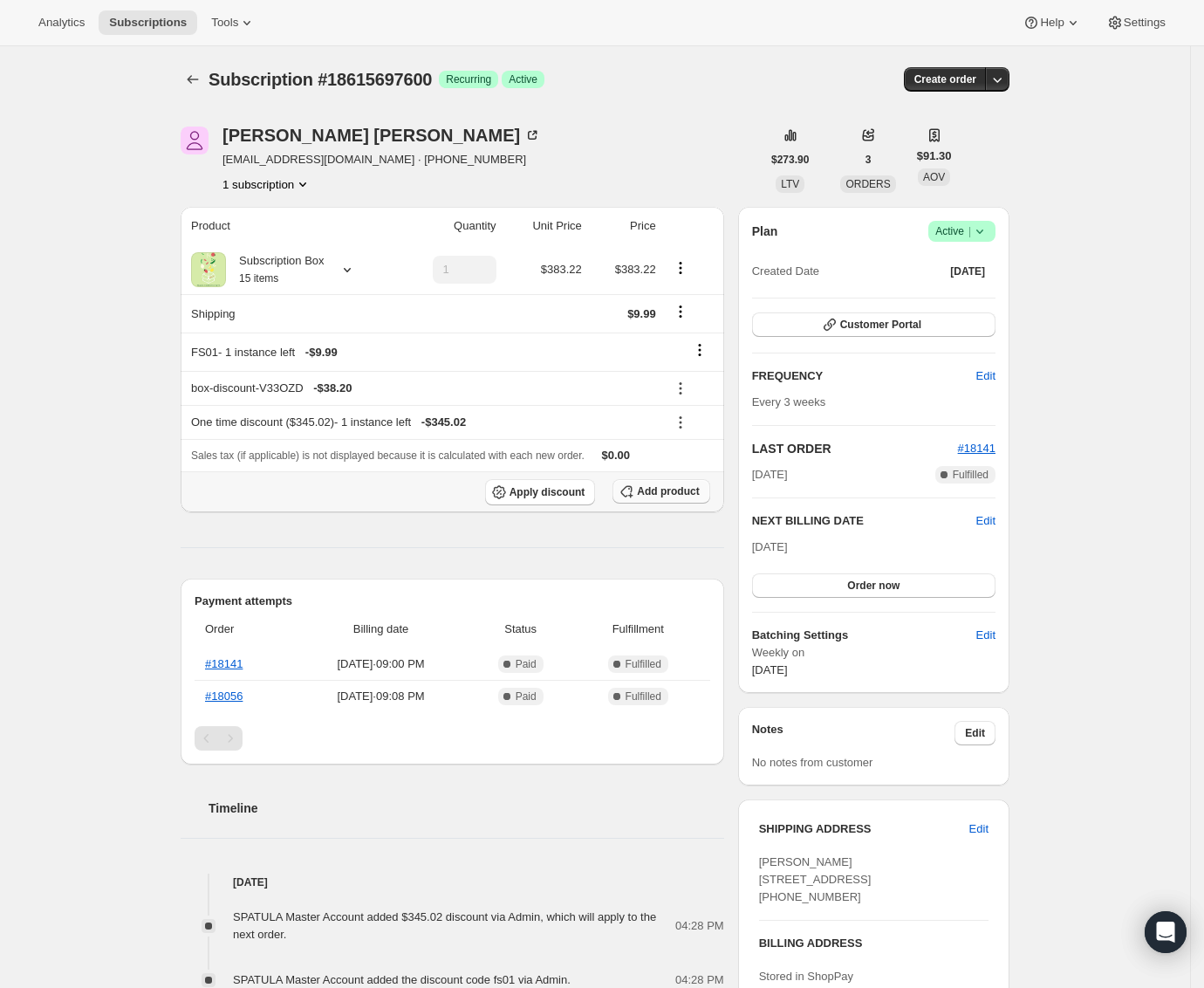
click at [698, 494] on span "Add product" at bounding box center [668, 492] width 62 height 14
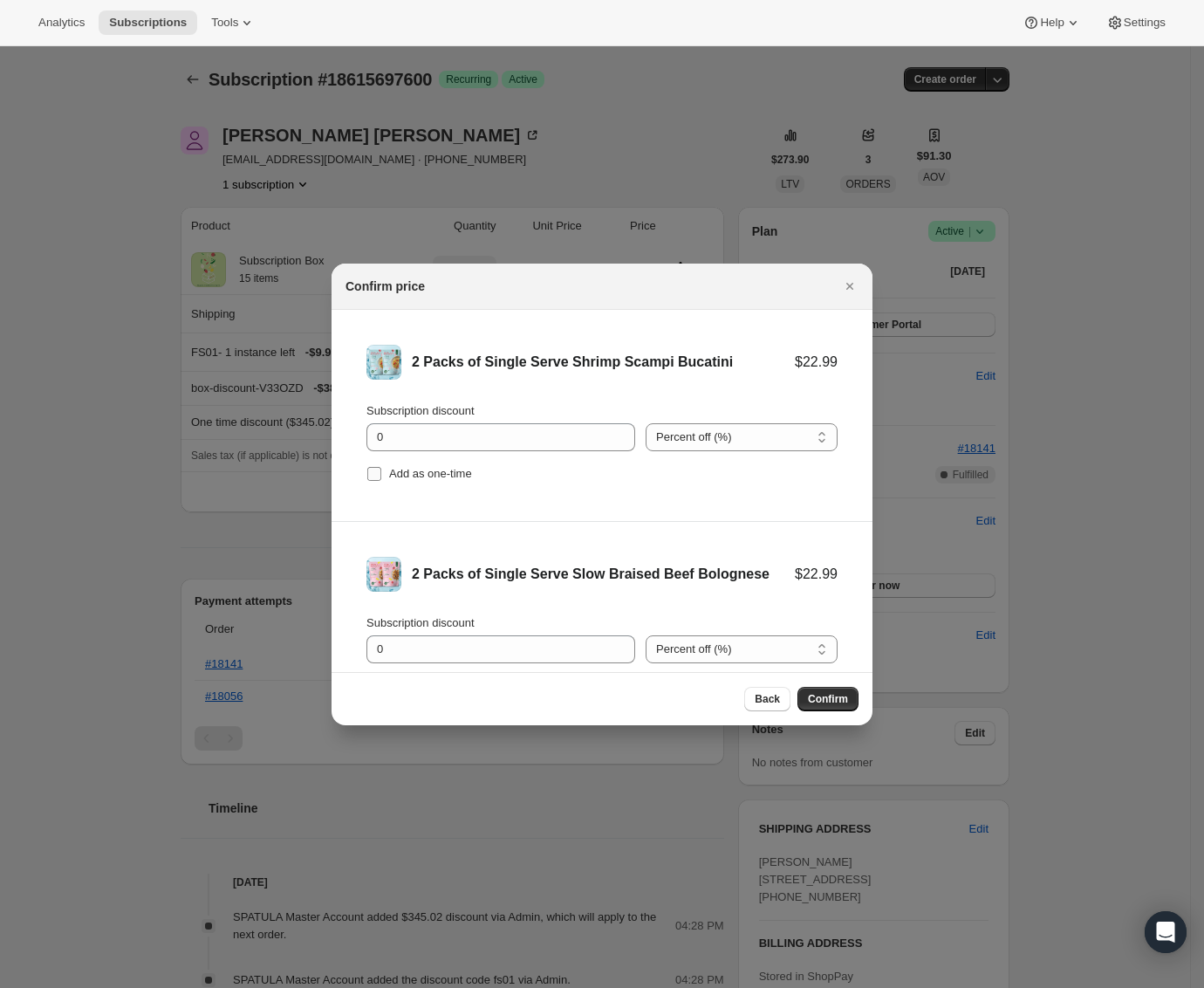
click at [403, 473] on span "Add as one-time" at bounding box center [430, 473] width 83 height 13
click at [381, 473] on input "Add as one-time" at bounding box center [374, 474] width 14 height 14
checkbox input "true"
click at [439, 430] on input "0" at bounding box center [488, 437] width 243 height 28
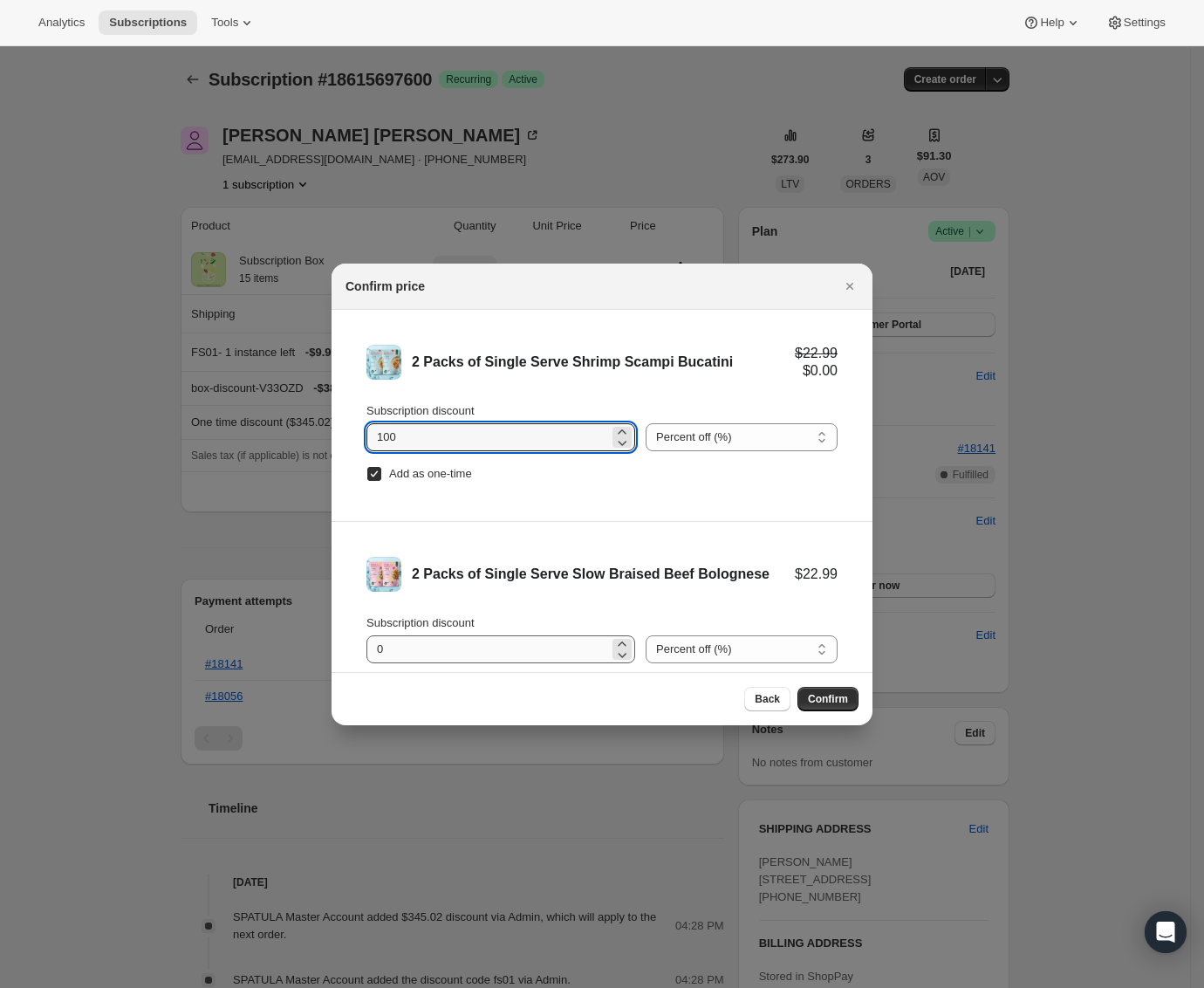
type input "100"
click at [466, 654] on input "0" at bounding box center [488, 649] width 243 height 28
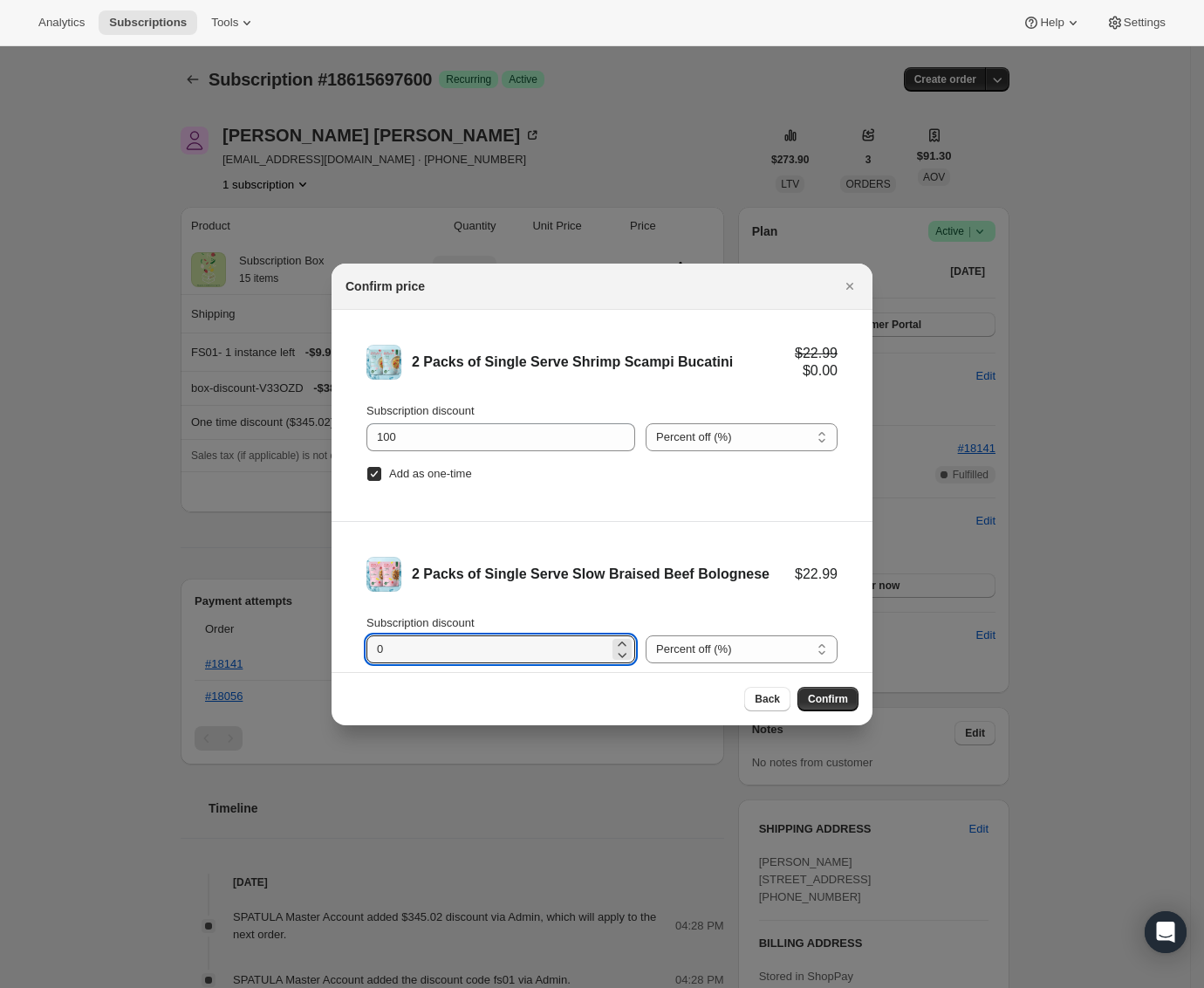
paste input "100"
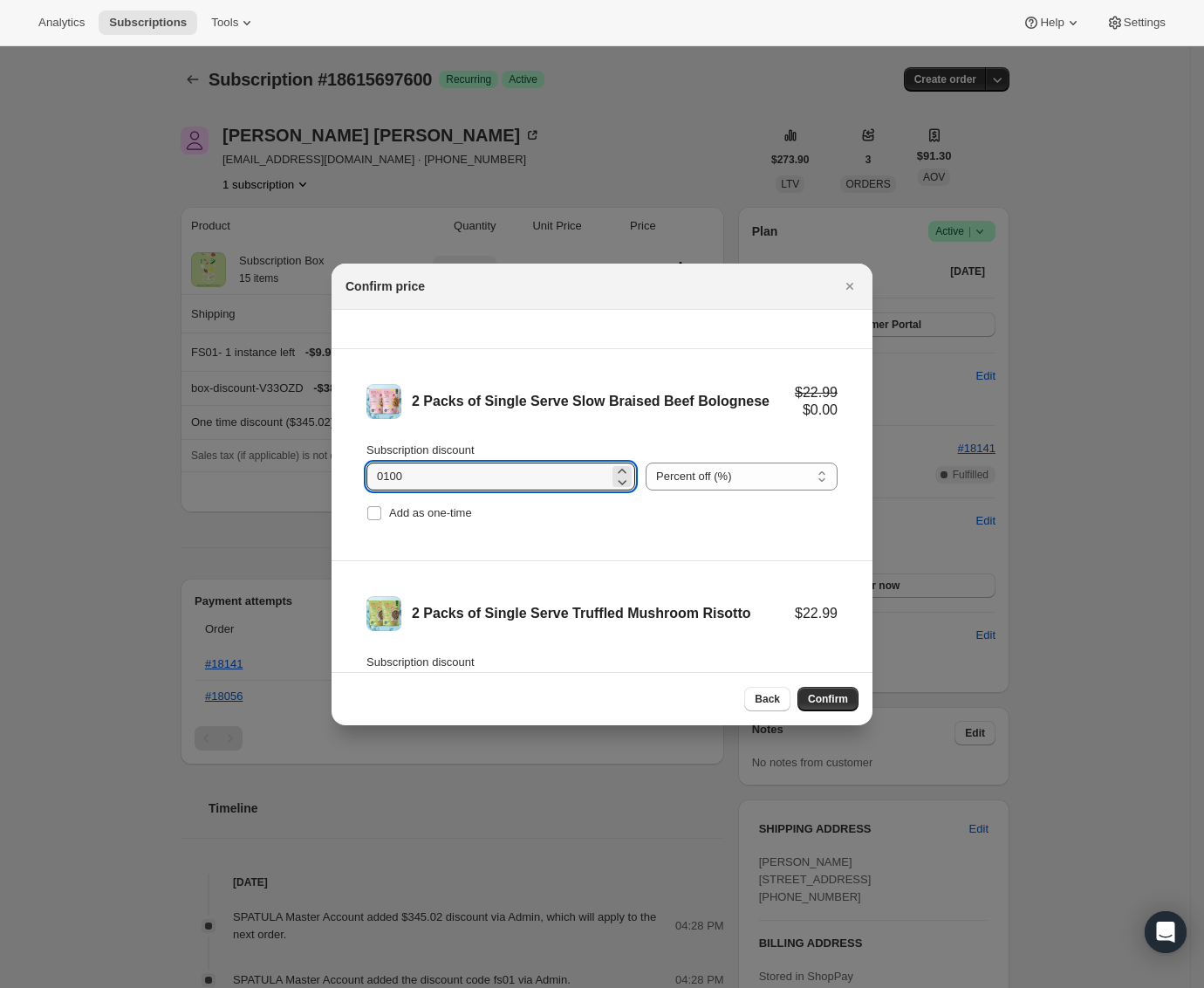
scroll to position [180, 0]
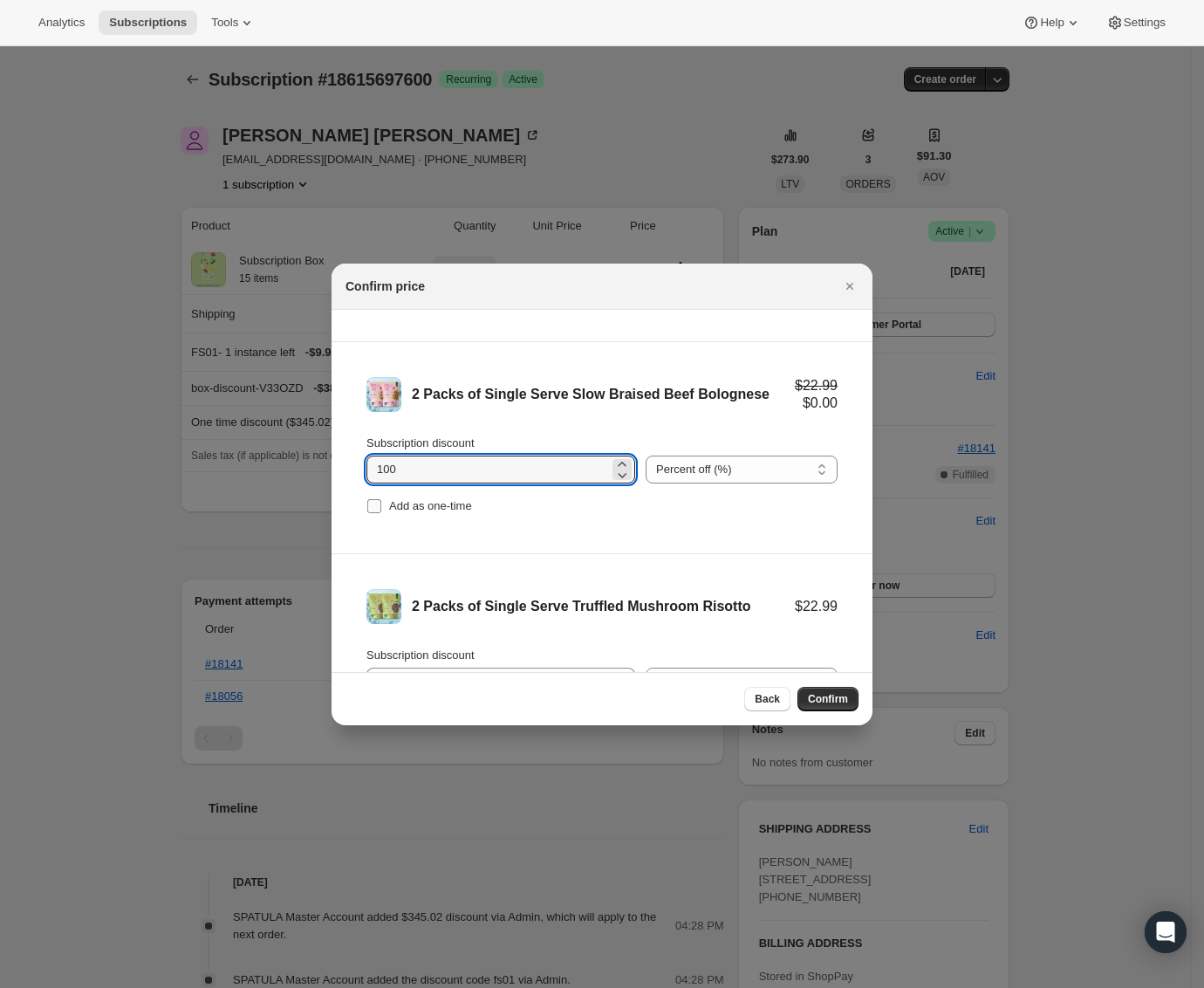
type input "100"
click at [387, 500] on label "Add as one-time" at bounding box center [418, 506] width 106 height 25
click at [381, 500] on input "Add as one-time" at bounding box center [374, 506] width 14 height 14
checkbox input "true"
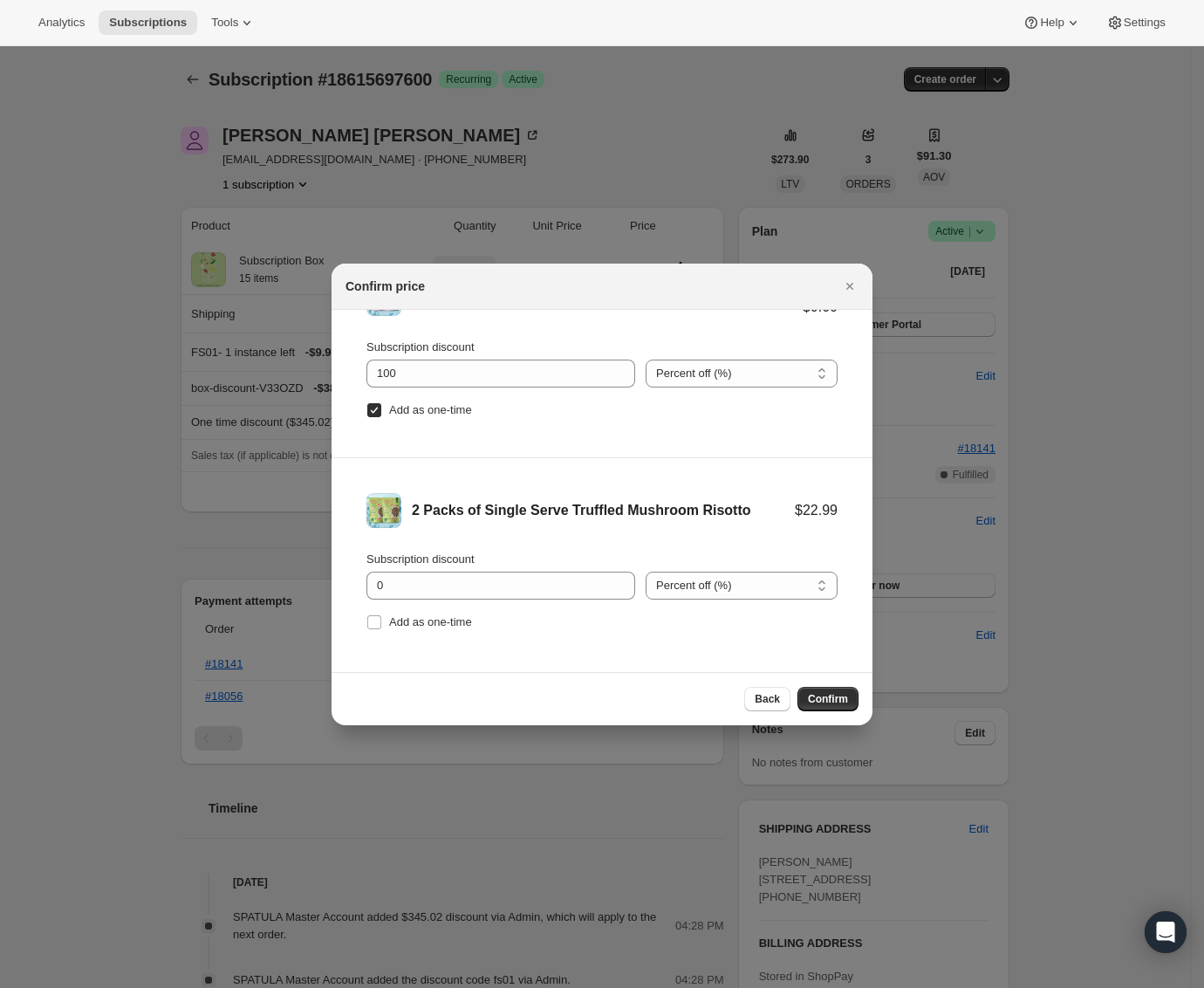
scroll to position [284, 0]
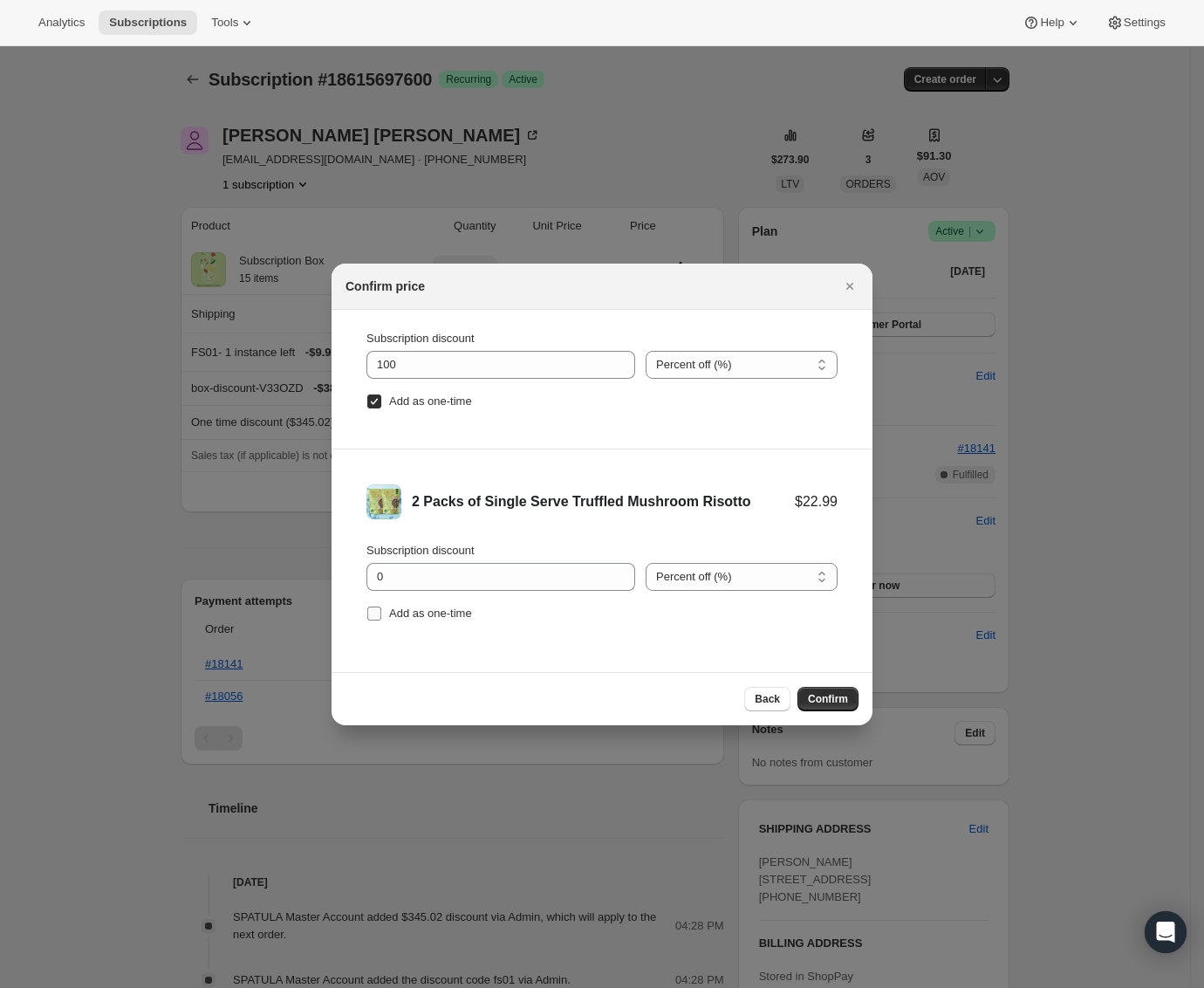
click at [415, 611] on span "Add as one-time" at bounding box center [430, 613] width 83 height 13
click at [381, 611] on input "Add as one-time" at bounding box center [374, 614] width 14 height 14
checkbox input "true"
click at [442, 575] on input "0" at bounding box center [488, 576] width 243 height 28
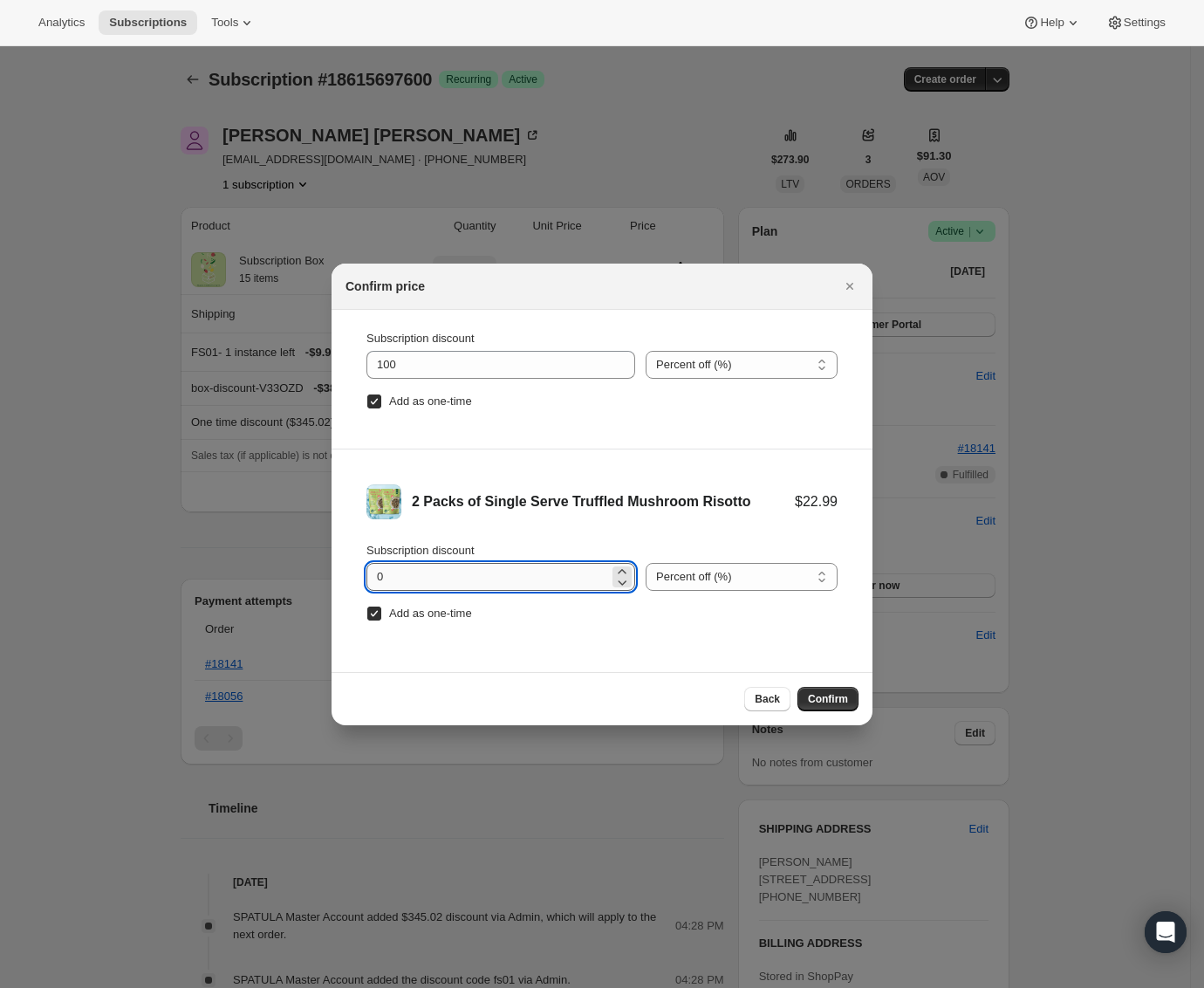
click at [442, 575] on input "0" at bounding box center [488, 576] width 243 height 28
type input "100"
click at [841, 713] on div "Back Confirm" at bounding box center [602, 699] width 541 height 53
click at [841, 705] on span "Confirm" at bounding box center [828, 699] width 40 height 14
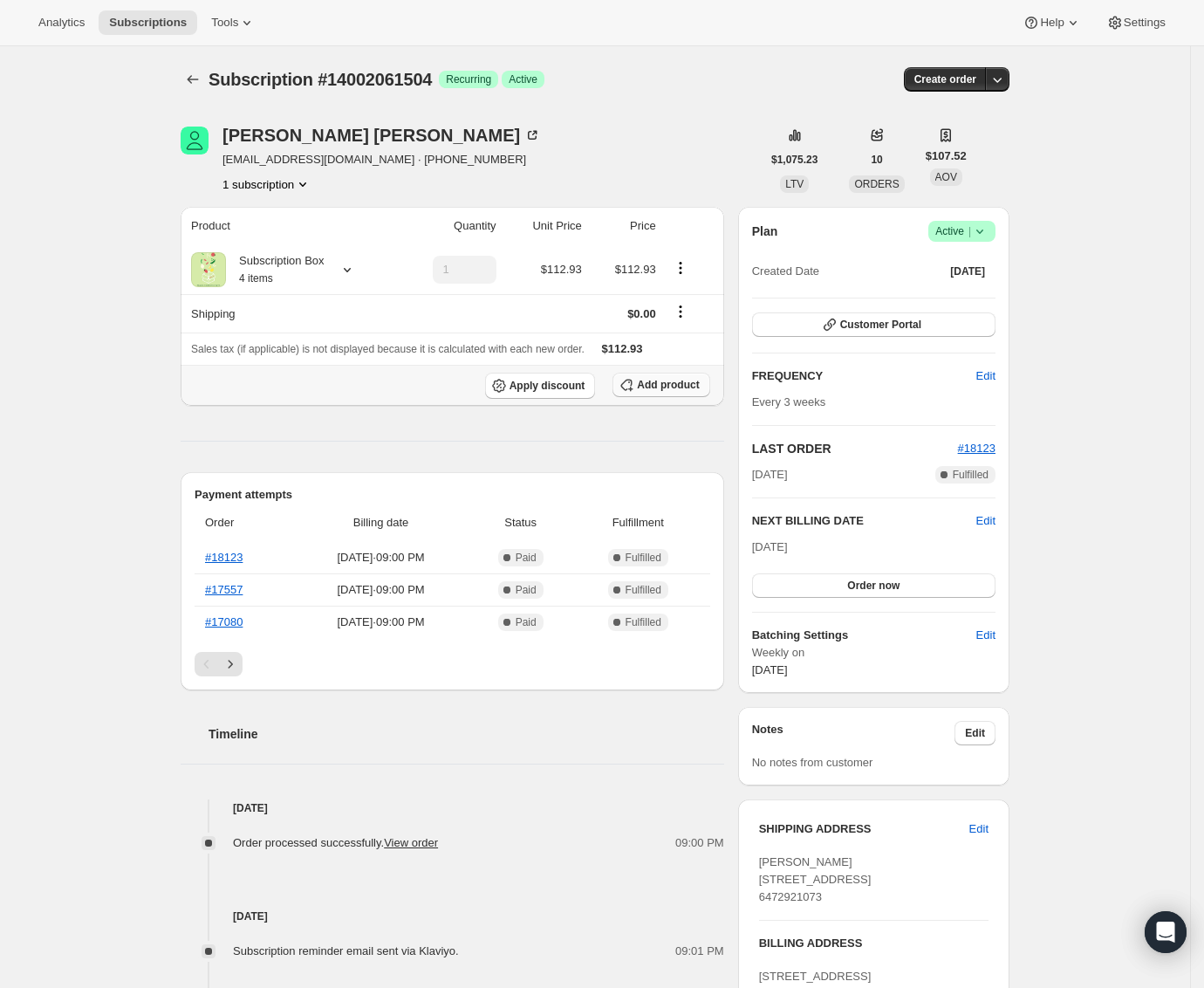
click at [698, 387] on span "Add product" at bounding box center [668, 385] width 62 height 14
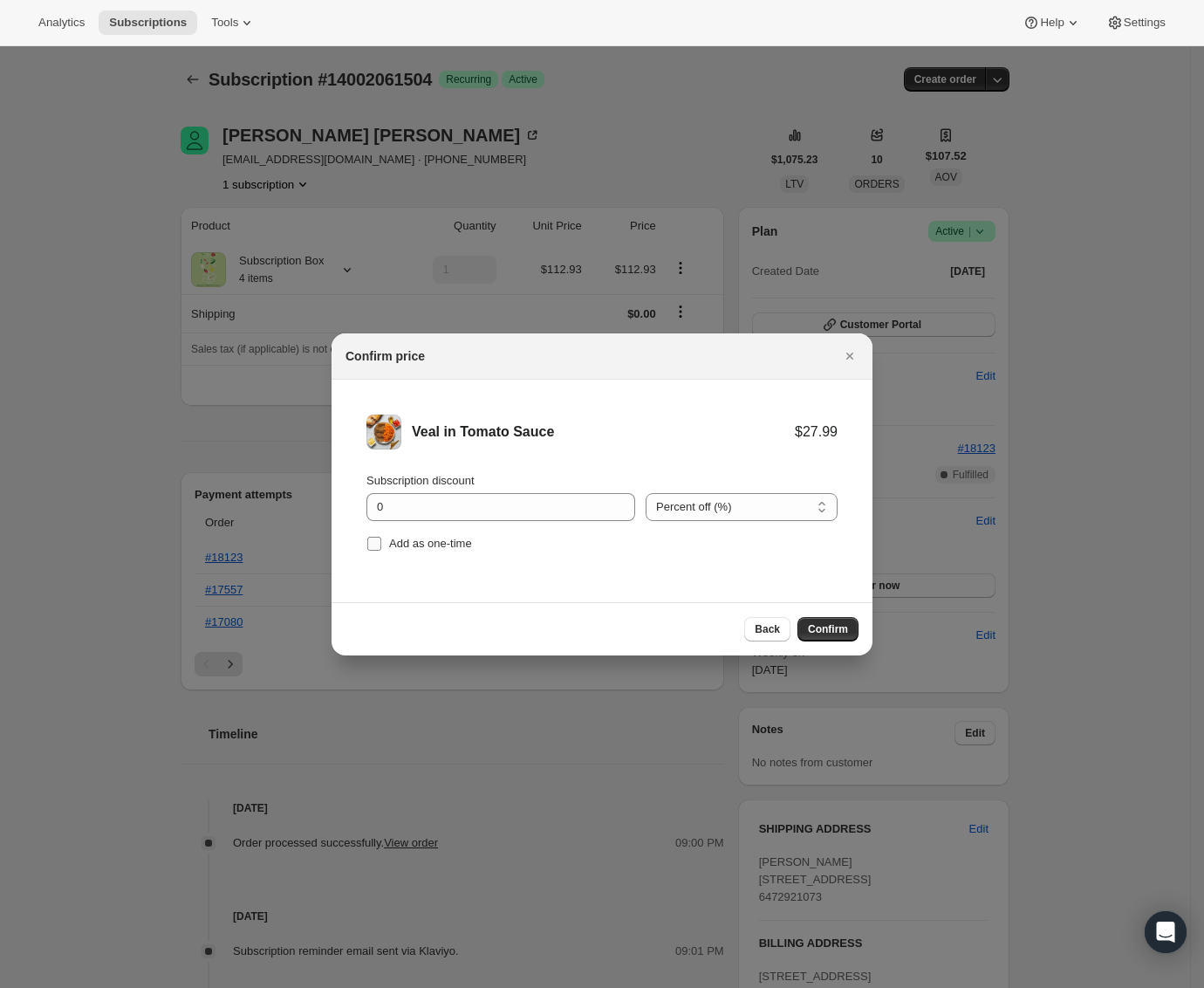
click at [426, 548] on span "Add as one-time" at bounding box center [430, 543] width 83 height 13
click at [381, 548] on input "Add as one-time" at bounding box center [374, 544] width 14 height 14
checkbox input "true"
click at [440, 490] on div "Subscription discount 0" at bounding box center [500, 496] width 268 height 49
click at [437, 499] on input "0" at bounding box center [488, 507] width 243 height 28
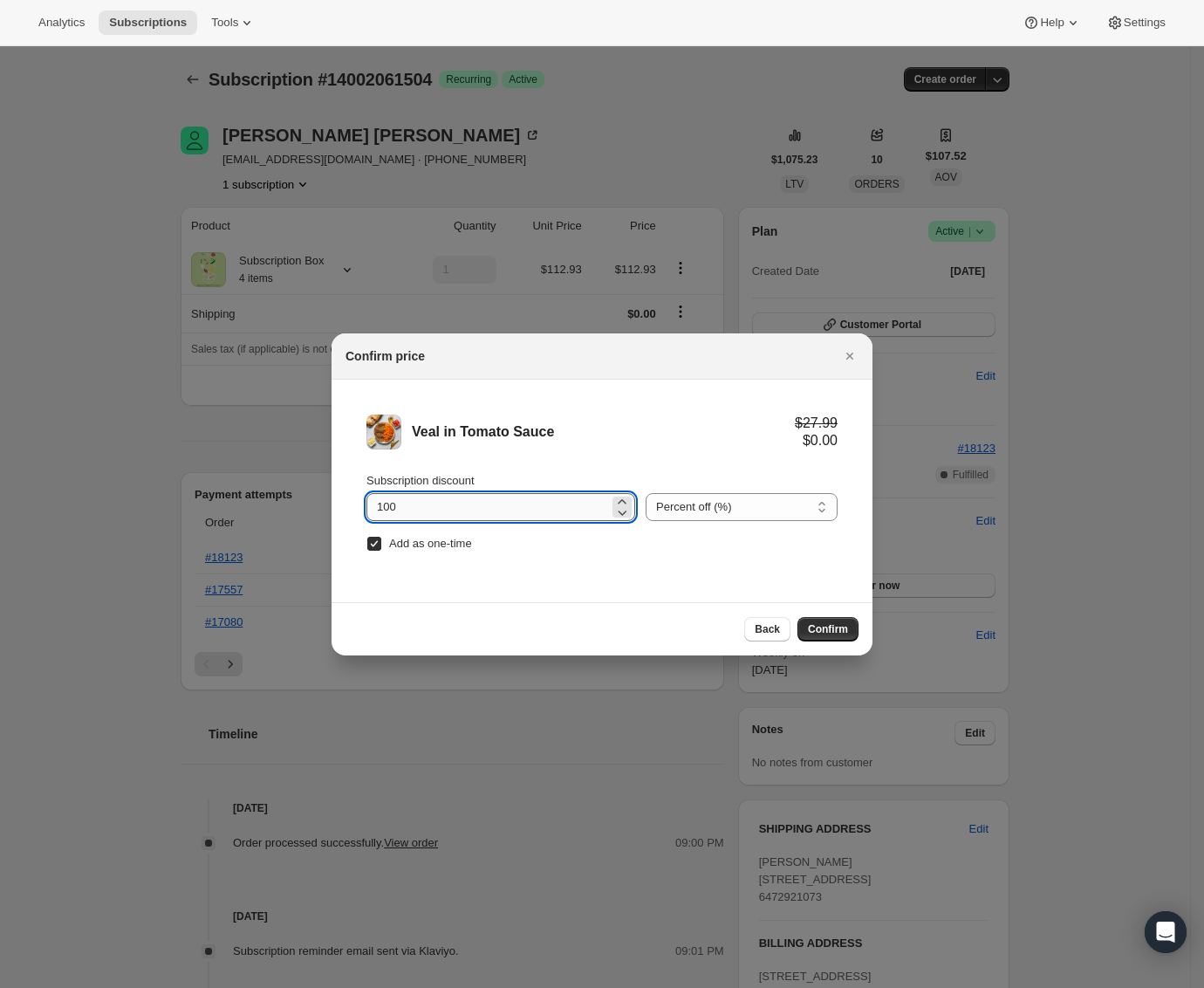
type input "100"
drag, startPoint x: 836, startPoint y: 630, endPoint x: 862, endPoint y: 622, distance: 27.2
click at [838, 630] on span "Confirm" at bounding box center [828, 629] width 40 height 14
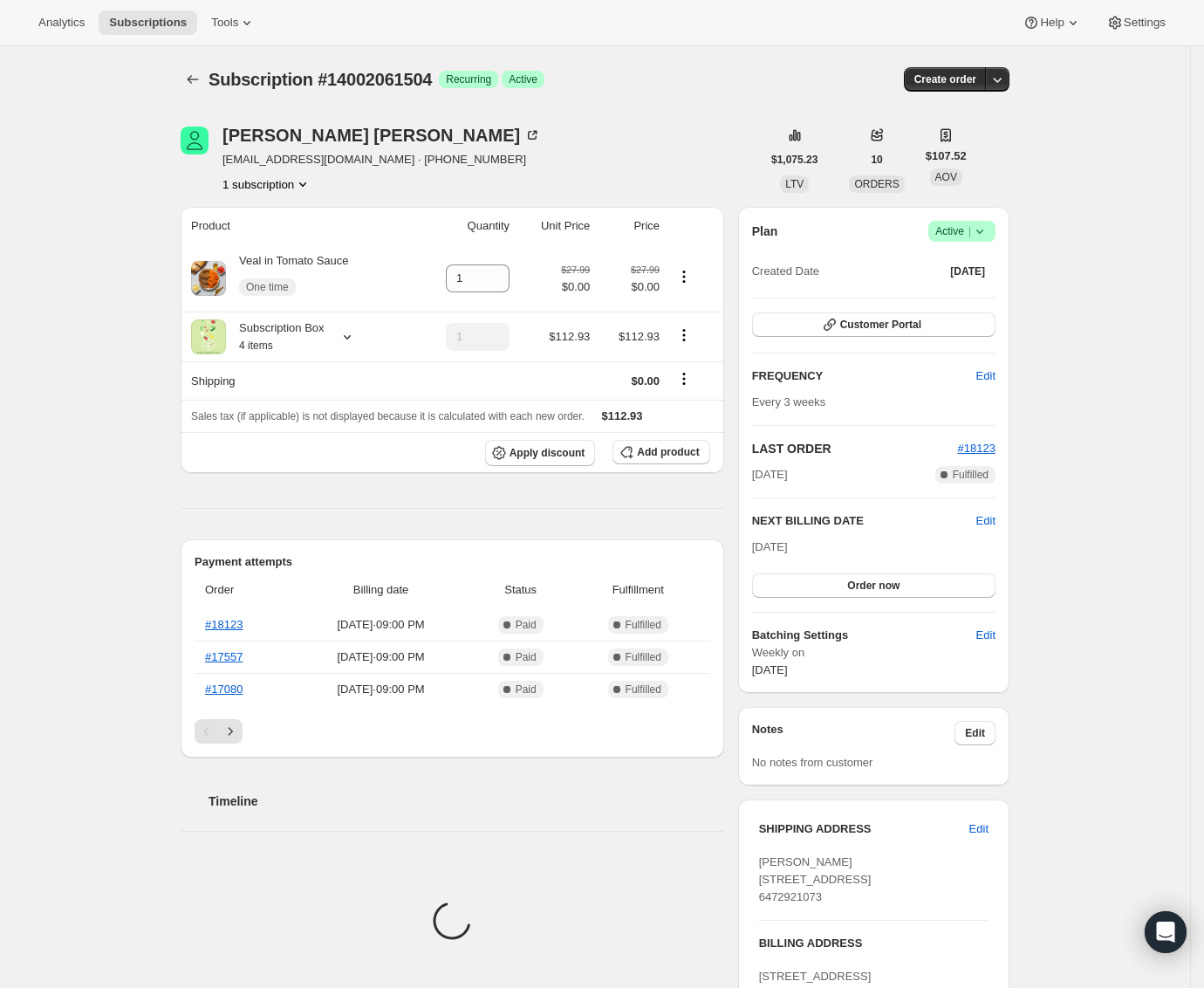
click at [1141, 667] on div "Subscription #14002061504. This page is ready Subscription #14002061504 Success…" at bounding box center [595, 654] width 1190 height 1217
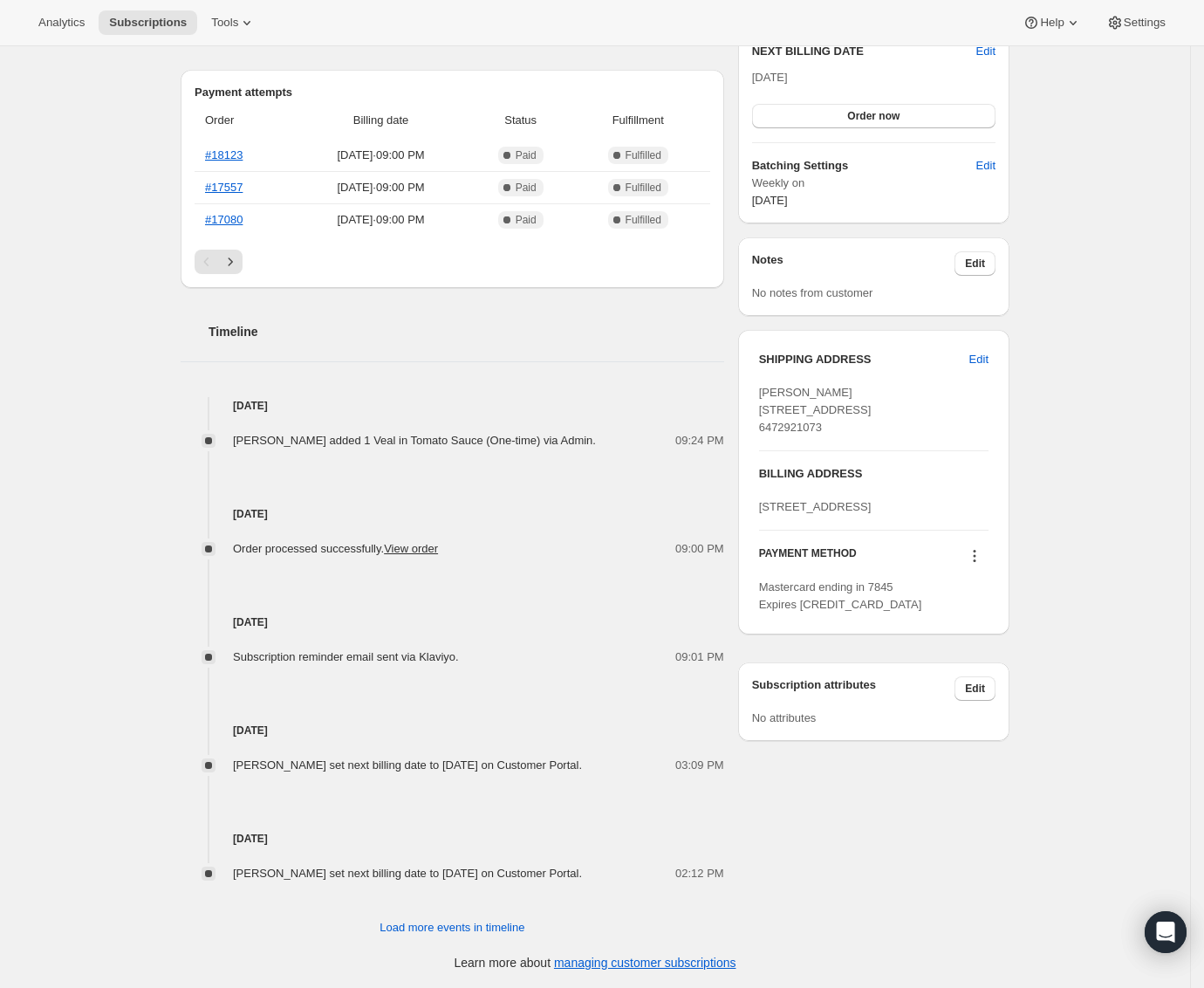
scroll to position [507, 0]
click at [854, 383] on div "Bruce Allen 102 Chudleigh Avenue Toronto ON, M4R 1T6 Canada 6472921073" at bounding box center [873, 409] width 230 height 52
copy span "102 Chudleigh Avenue"
